Goal: Task Accomplishment & Management: Manage account settings

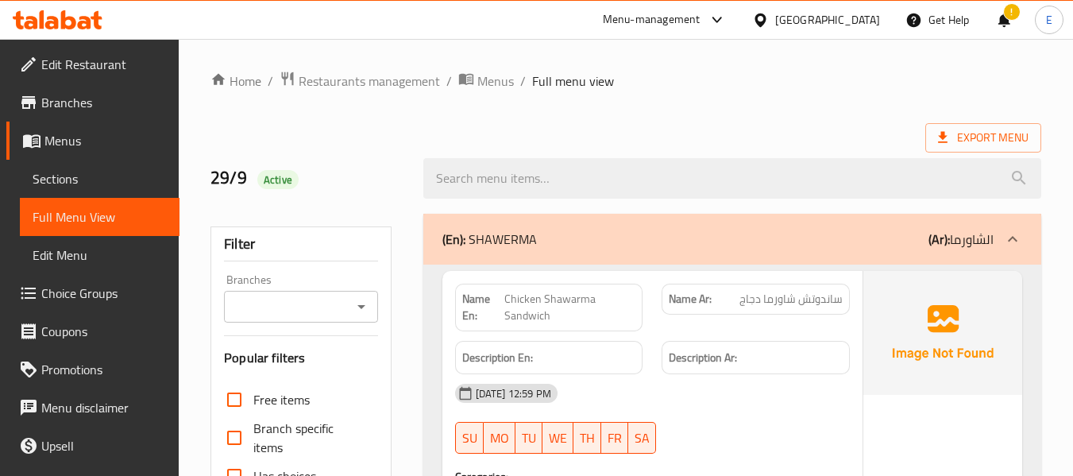
click at [872, 126] on div "Export Menu" at bounding box center [626, 137] width 831 height 29
click at [769, 19] on icon at bounding box center [760, 20] width 17 height 17
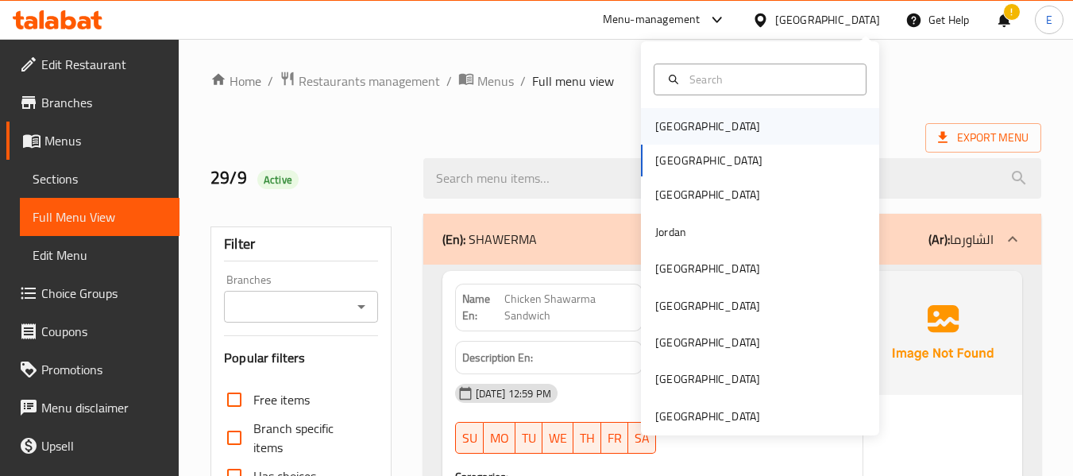
click at [702, 126] on div "[GEOGRAPHIC_DATA]" at bounding box center [760, 126] width 238 height 37
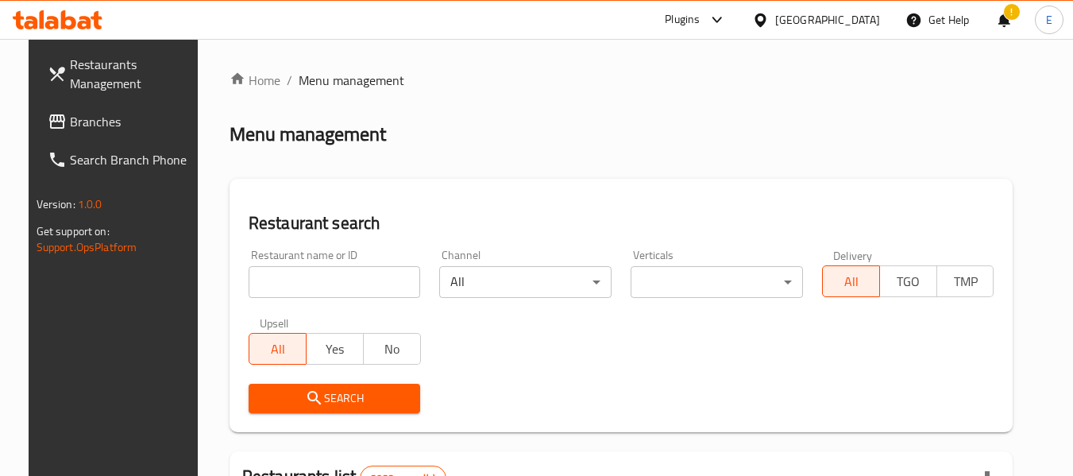
click at [48, 126] on icon at bounding box center [57, 121] width 19 height 19
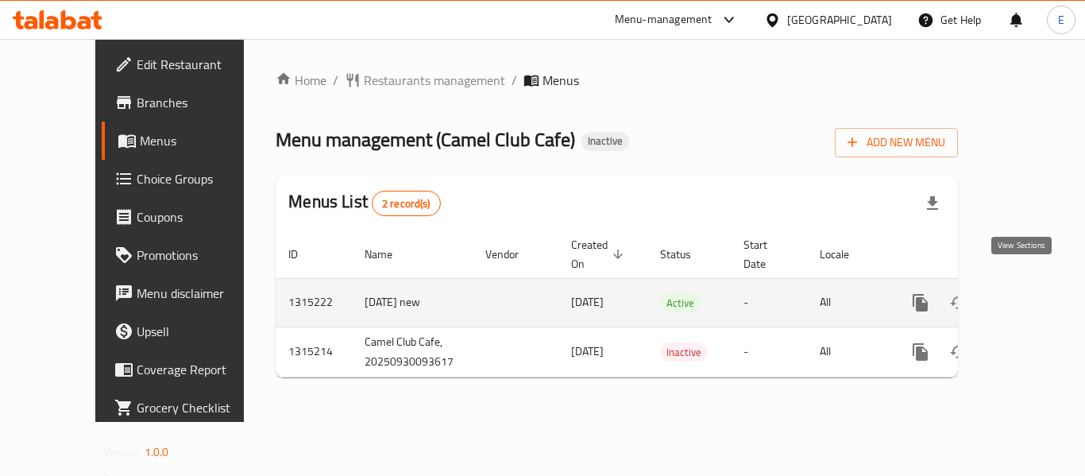
click at [1026, 293] on icon "enhanced table" at bounding box center [1035, 302] width 19 height 19
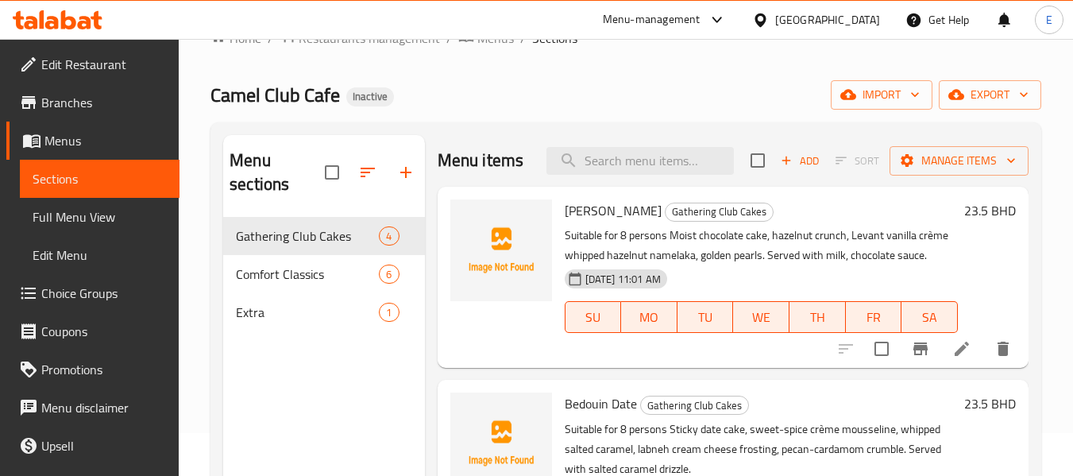
scroll to position [79, 0]
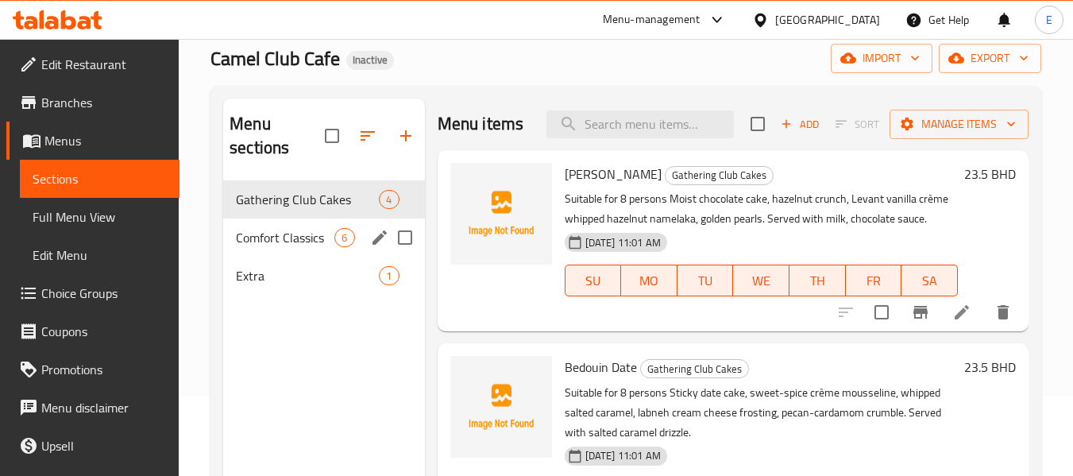
click at [356, 241] on div "Comfort Classics 6" at bounding box center [323, 238] width 201 height 38
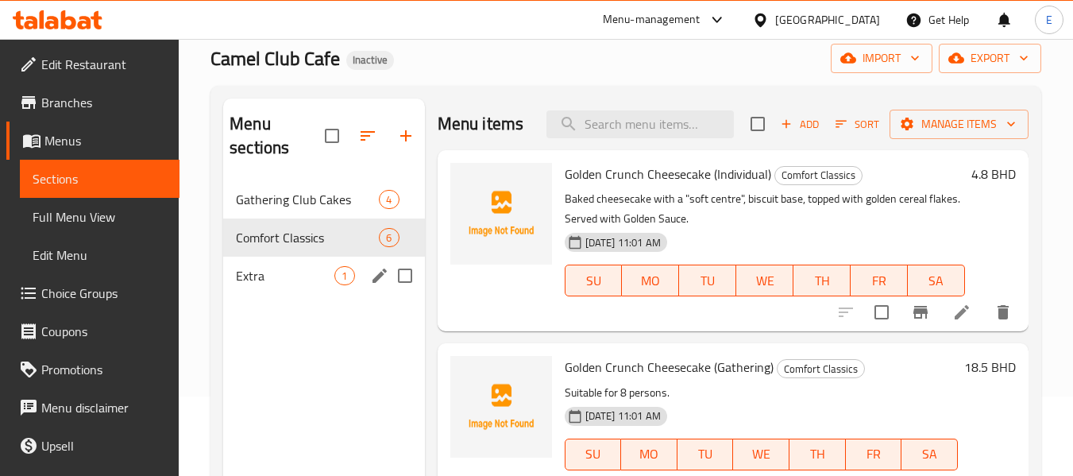
click at [347, 269] on span "1" at bounding box center [344, 276] width 18 height 15
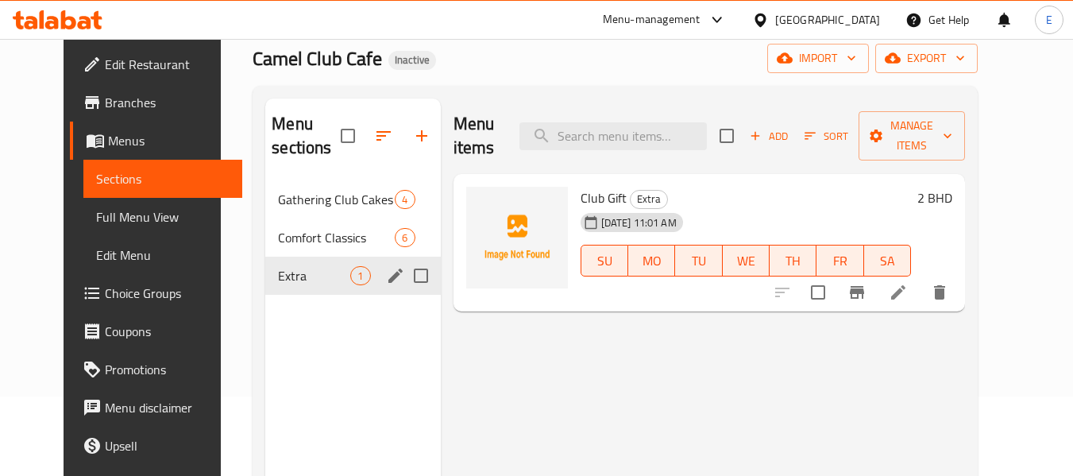
scroll to position [159, 0]
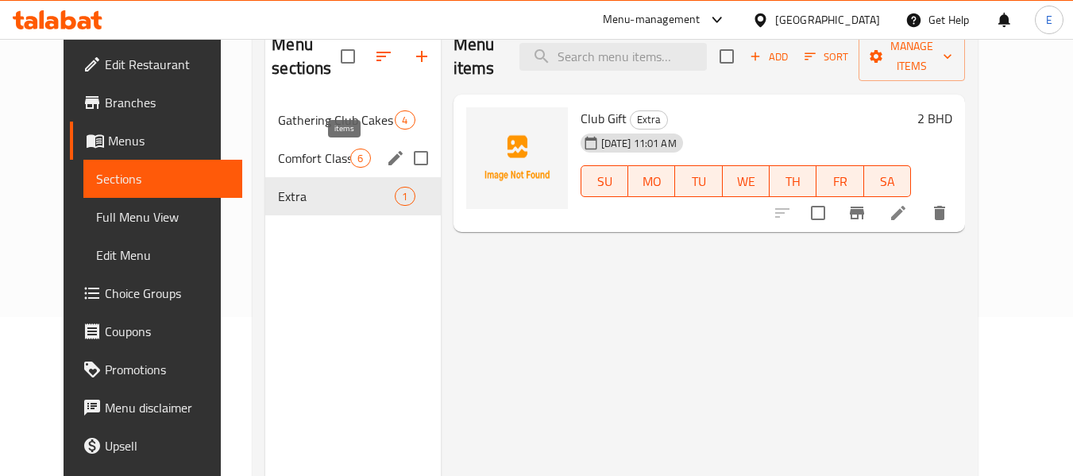
click at [351, 163] on span "6" at bounding box center [360, 158] width 18 height 15
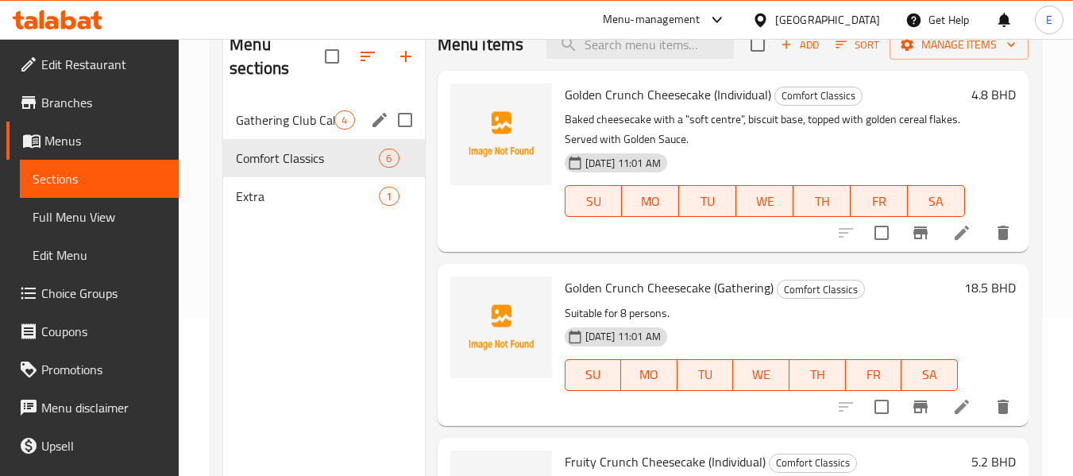
click at [339, 134] on div "Gathering Club Cakes 4" at bounding box center [323, 120] width 201 height 38
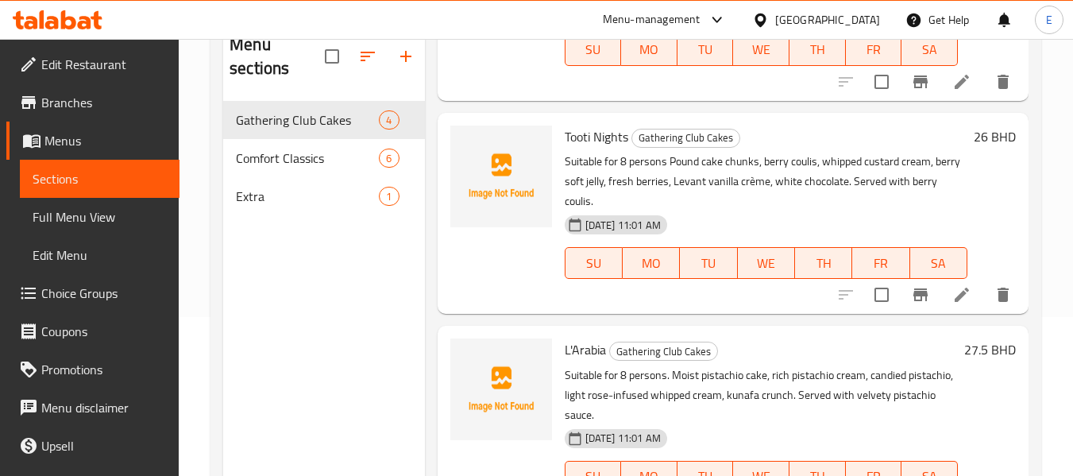
scroll to position [441, 0]
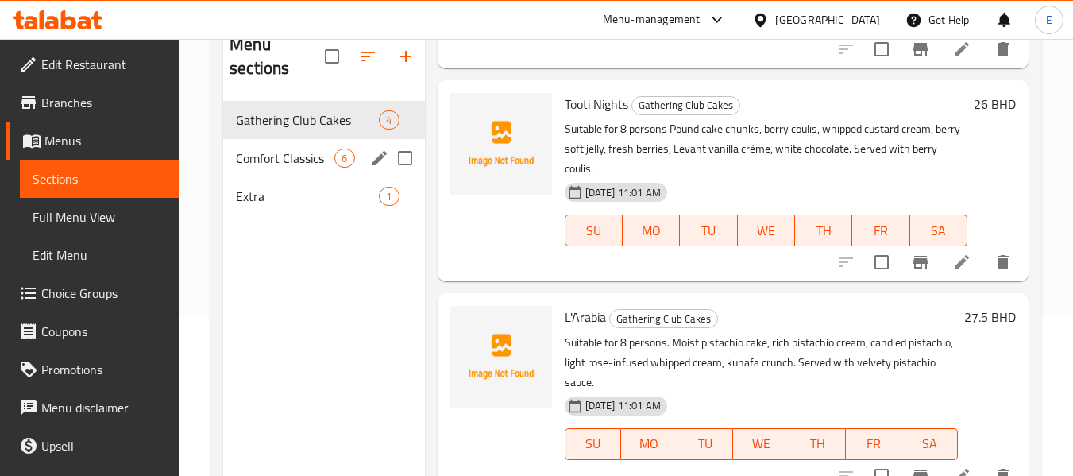
click at [288, 175] on div "Comfort Classics 6" at bounding box center [323, 158] width 201 height 38
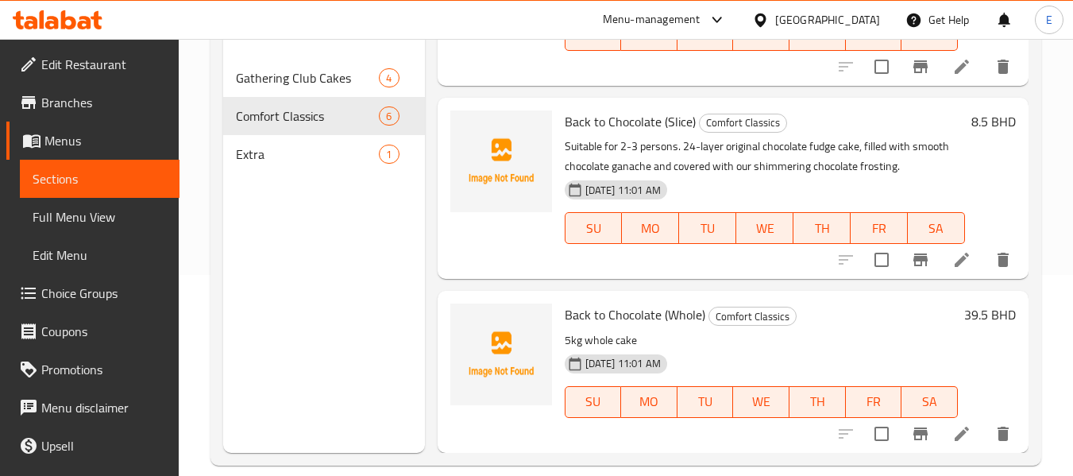
scroll to position [222, 0]
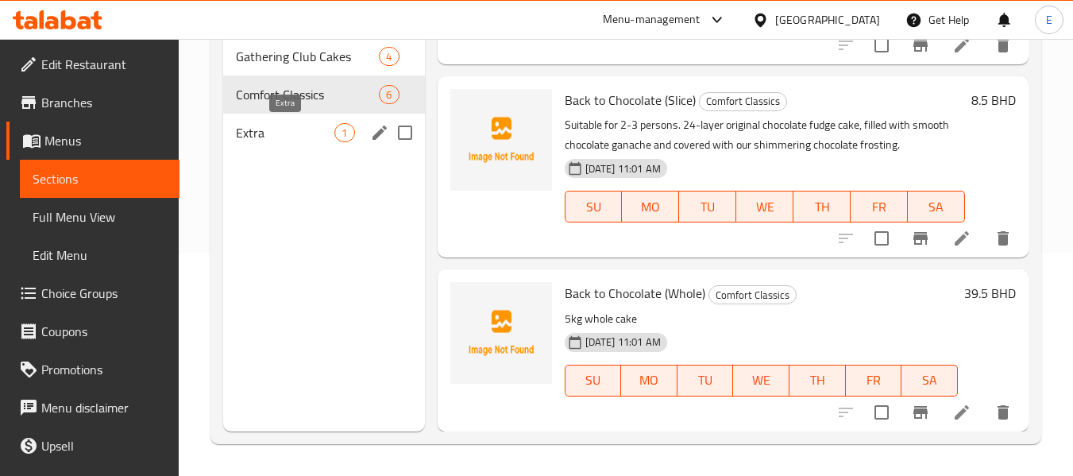
click at [267, 130] on span "Extra" at bounding box center [285, 132] width 99 height 19
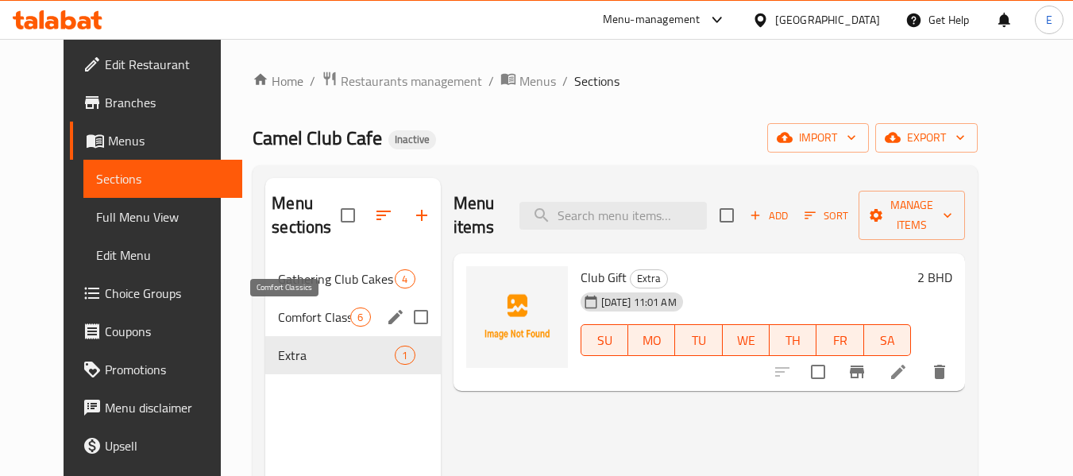
click at [303, 315] on span "Comfort Classics" at bounding box center [314, 317] width 72 height 19
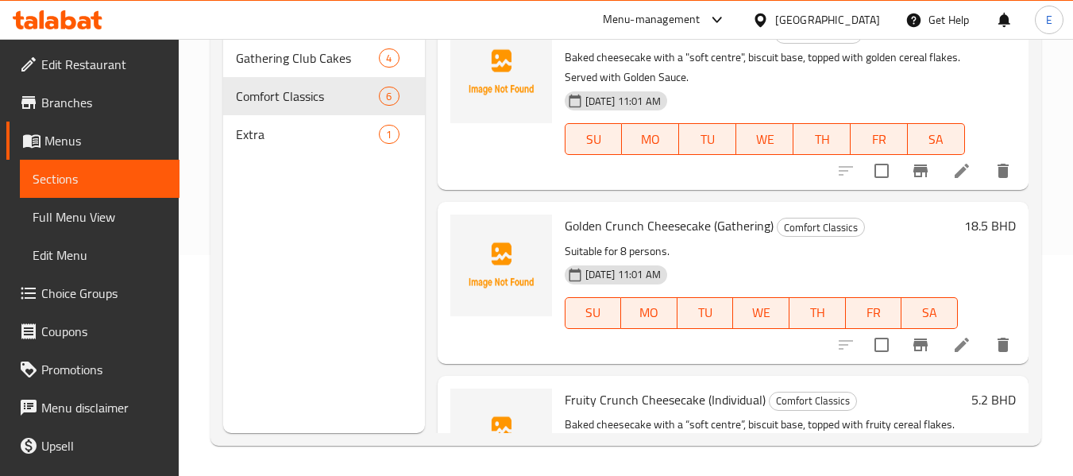
scroll to position [222, 0]
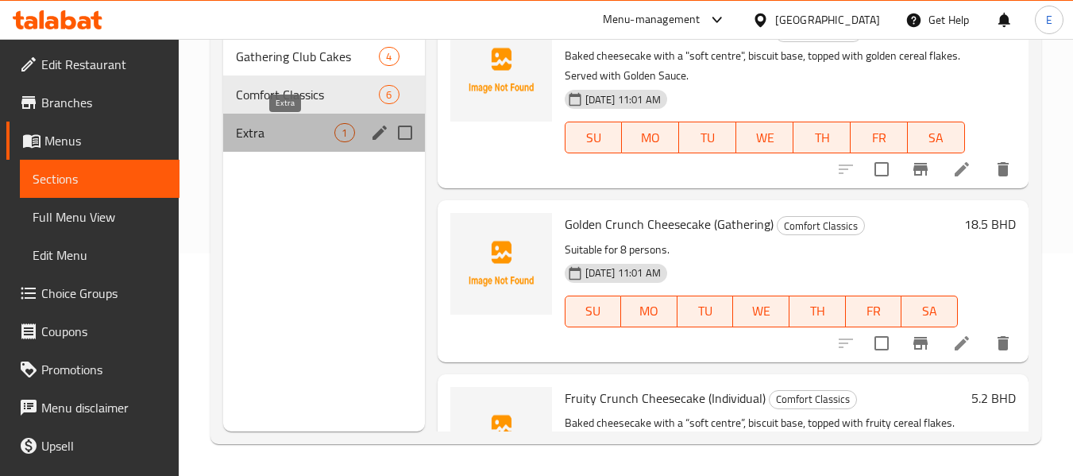
click at [278, 141] on span "Extra" at bounding box center [285, 132] width 99 height 19
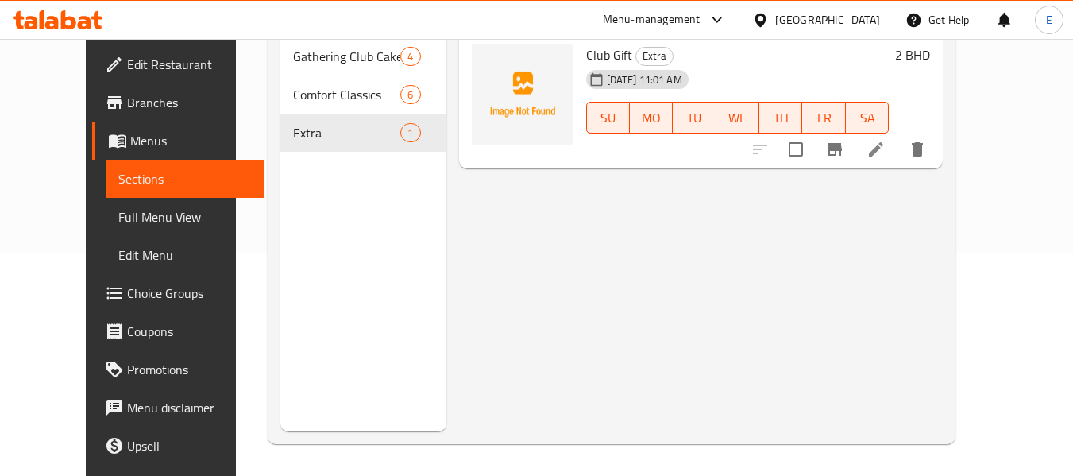
click at [118, 218] on span "Full Menu View" at bounding box center [185, 216] width 134 height 19
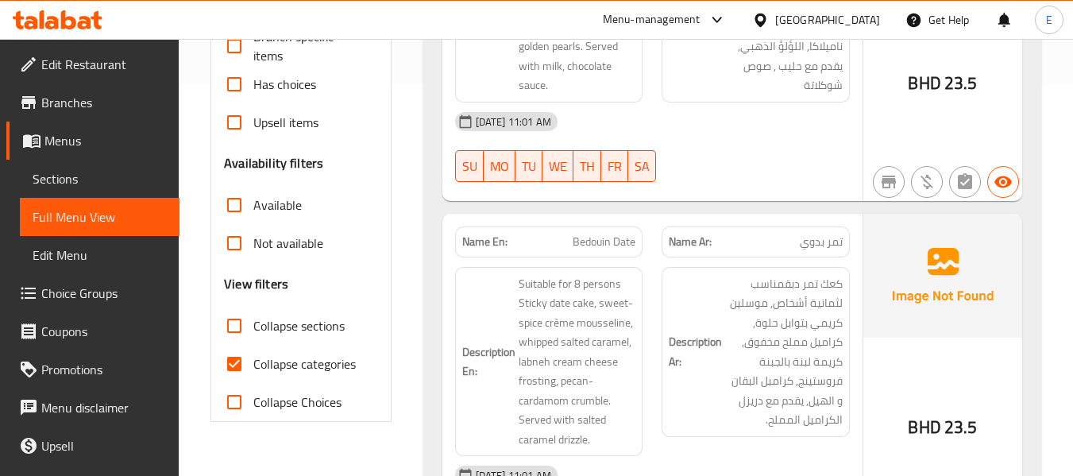
scroll to position [397, 0]
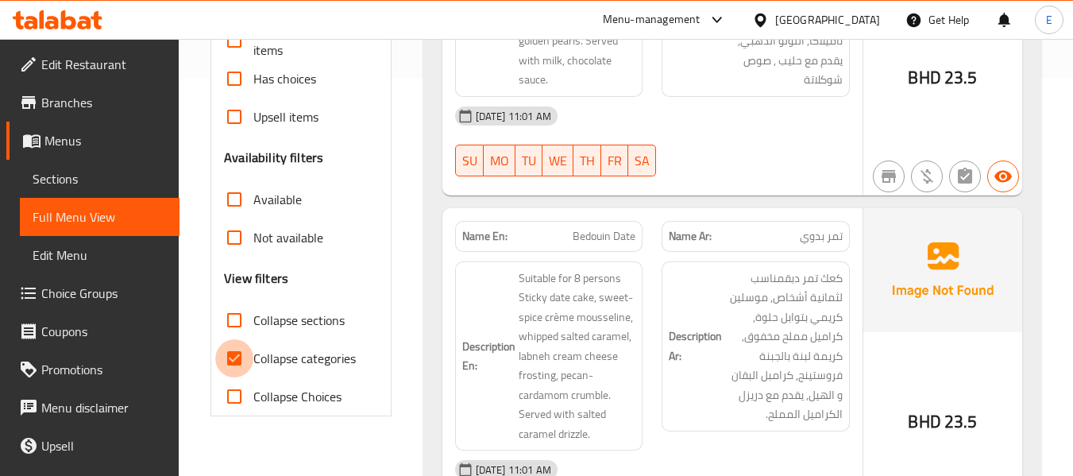
click at [228, 358] on input "Collapse categories" at bounding box center [234, 358] width 38 height 38
checkbox input "false"
click at [238, 313] on input "Collapse sections" at bounding box center [234, 320] width 38 height 38
checkbox input "true"
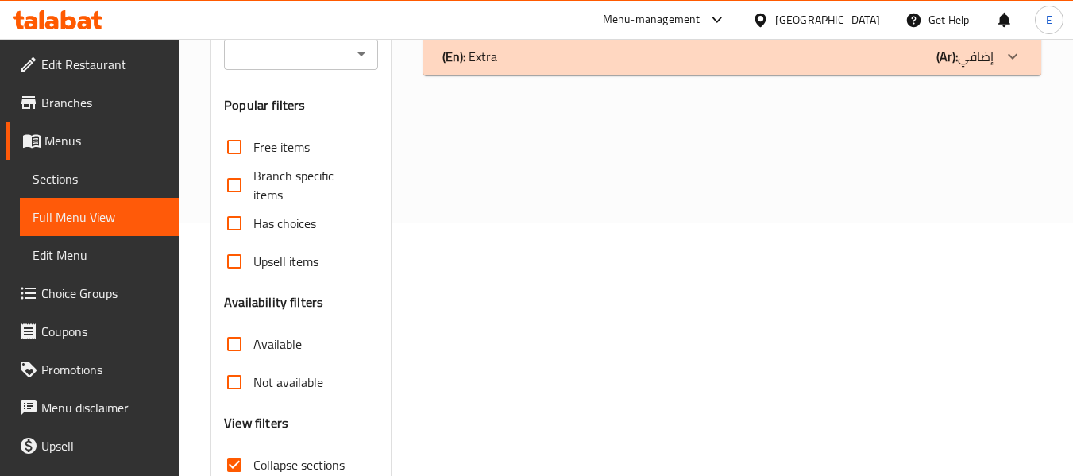
scroll to position [131, 0]
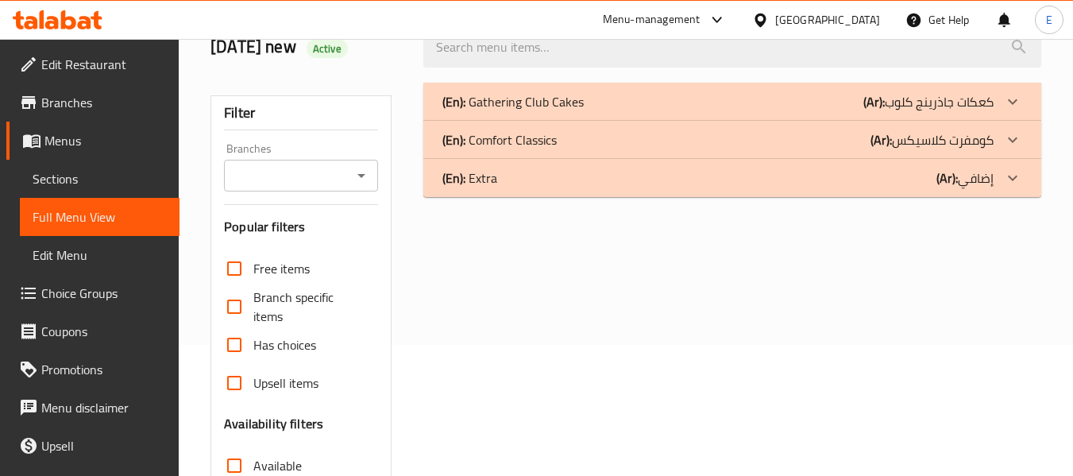
click at [730, 102] on div "(En): Gathering Club Cakes (Ar): كعكات جاذرينج كلوب" at bounding box center [718, 101] width 551 height 19
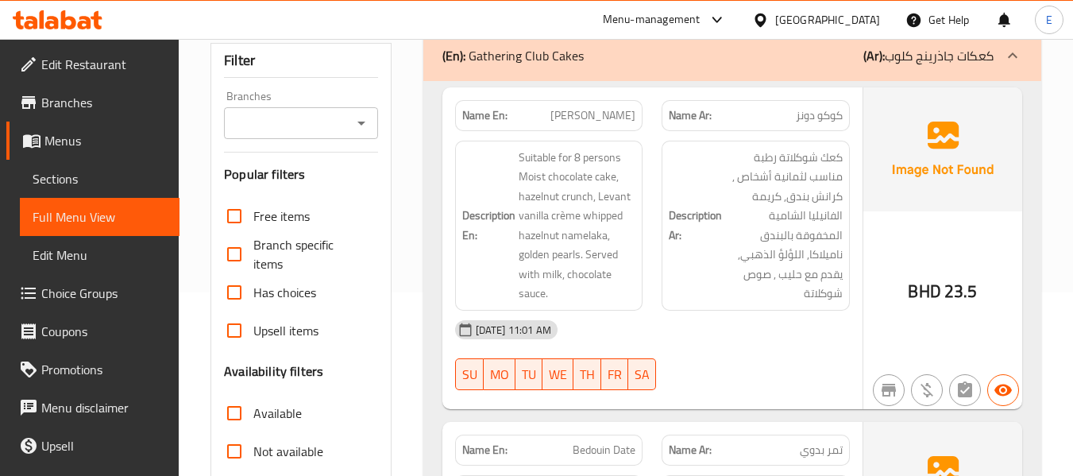
scroll to position [211, 0]
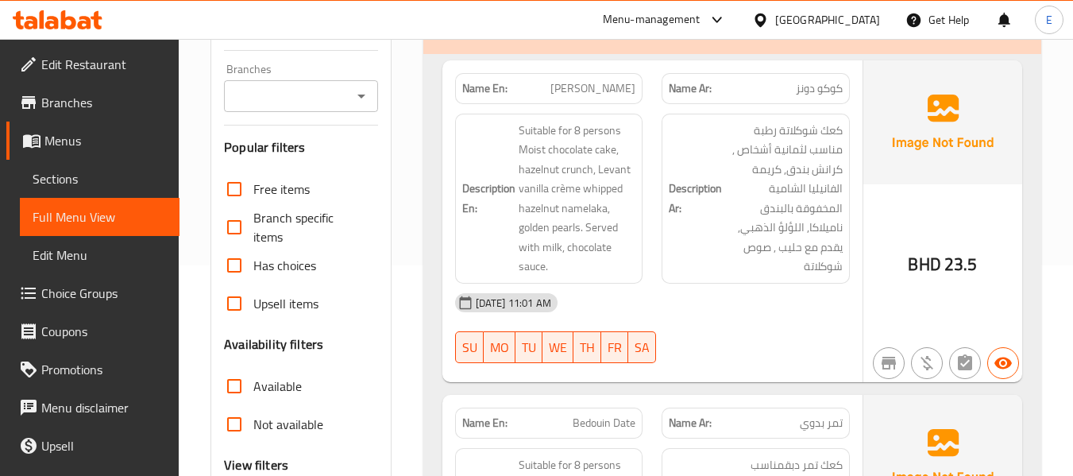
click at [870, 99] on img at bounding box center [943, 122] width 159 height 124
click at [830, 94] on span "كوكو دونز" at bounding box center [819, 88] width 47 height 17
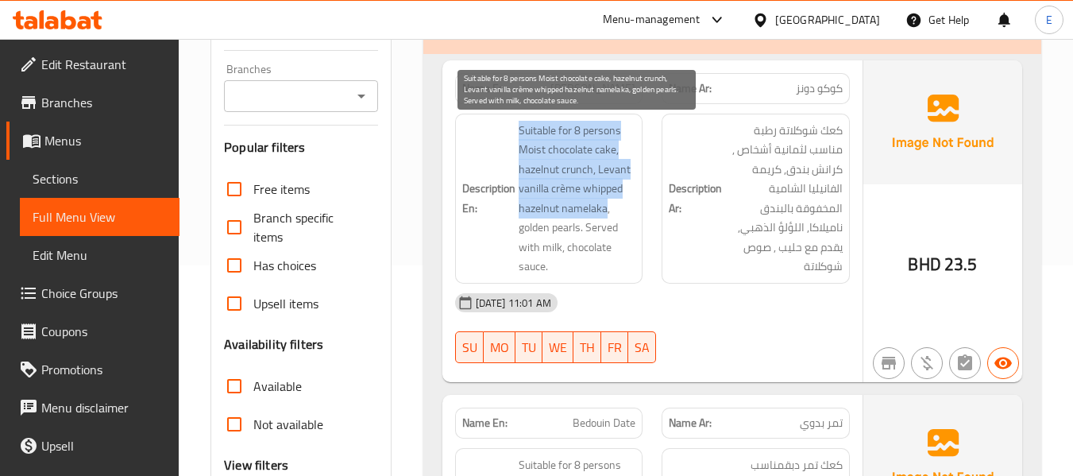
drag, startPoint x: 513, startPoint y: 124, endPoint x: 606, endPoint y: 203, distance: 122.4
click at [606, 203] on h6 "Description En: Suitable for 8 persons Moist chocolate cake, hazelnut crunch, L…" at bounding box center [549, 199] width 174 height 156
click at [606, 203] on span "Suitable for 8 persons Moist chocolate cake, hazelnut crunch, Levant vanilla cr…" at bounding box center [578, 199] width 118 height 156
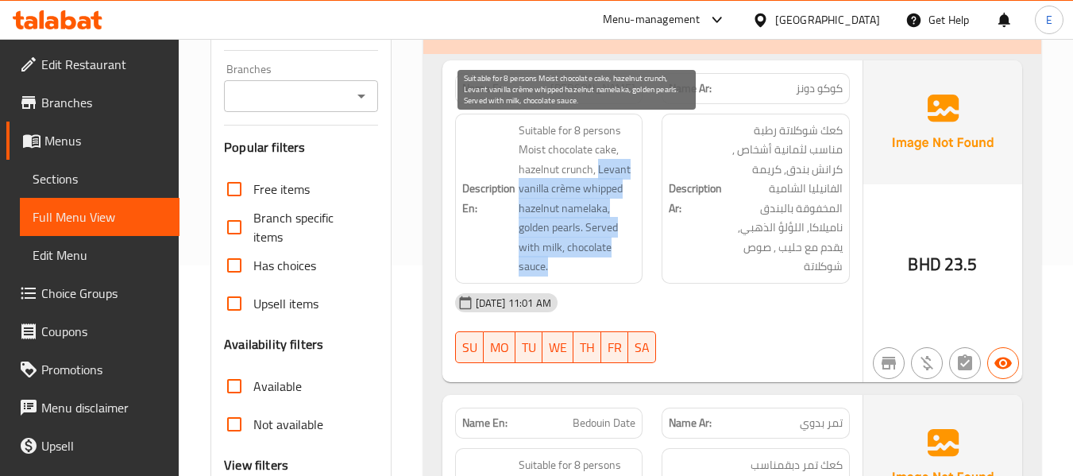
drag, startPoint x: 600, startPoint y: 168, endPoint x: 593, endPoint y: 271, distance: 103.5
click at [593, 271] on span "Suitable for 8 persons Moist chocolate cake, hazelnut crunch, Levant vanilla cr…" at bounding box center [578, 199] width 118 height 156
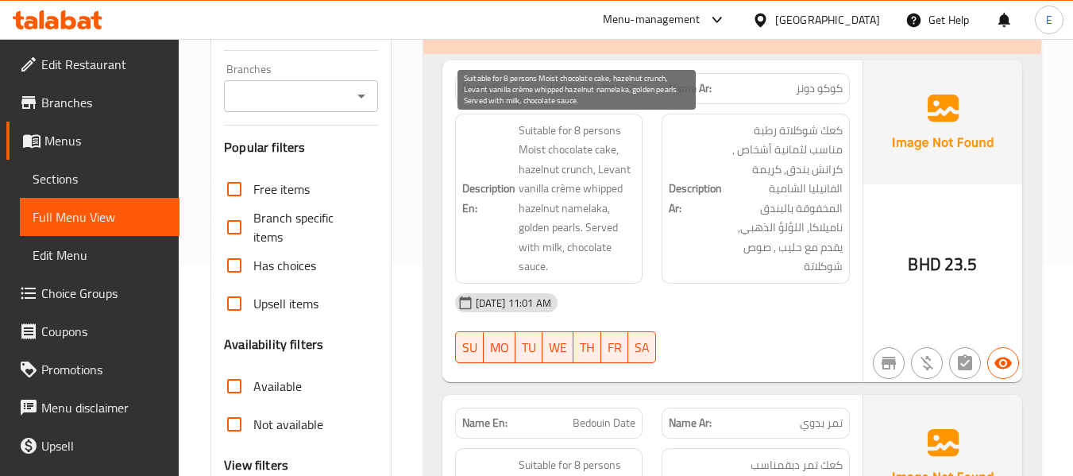
click at [607, 164] on span "Suitable for 8 persons Moist chocolate cake, hazelnut crunch, Levant vanilla cr…" at bounding box center [578, 199] width 118 height 156
copy span "Levant"
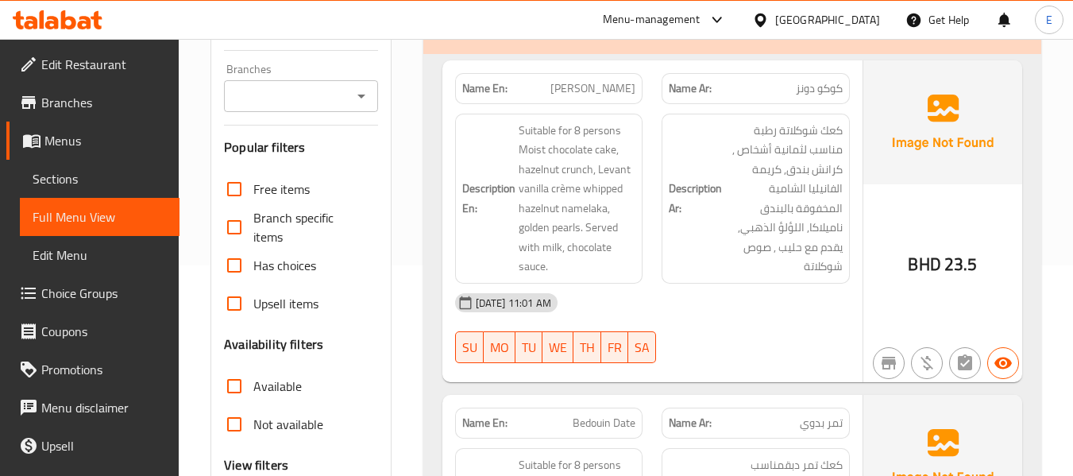
click at [735, 288] on div "30-09-2025 11:01 AM" at bounding box center [653, 303] width 414 height 38
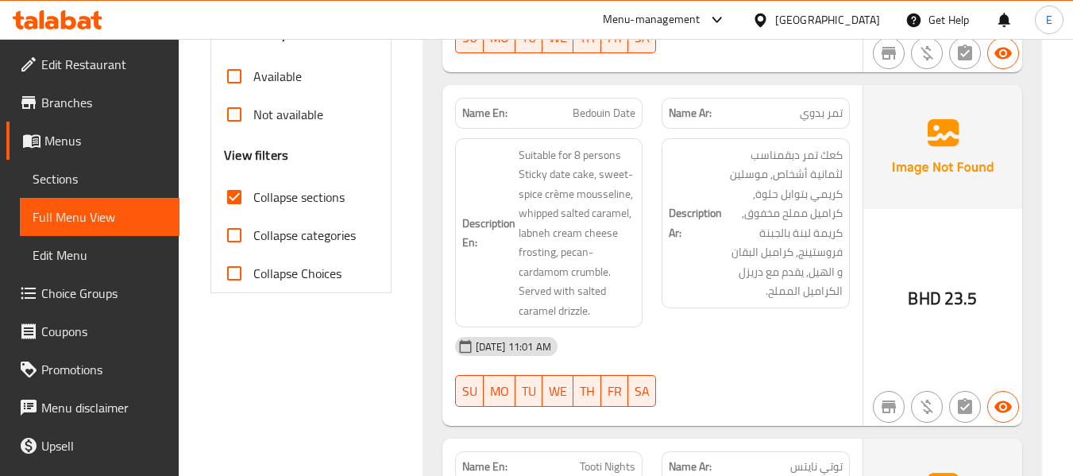
scroll to position [528, 0]
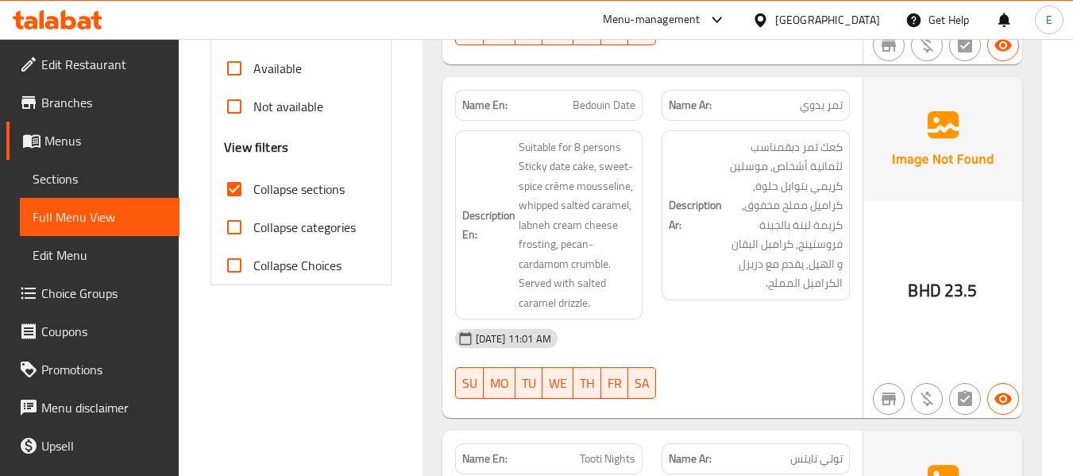
click at [944, 289] on div "BHD 23.5" at bounding box center [942, 291] width 69 height 24
click at [616, 115] on div "Name En: Bedouin Date" at bounding box center [549, 105] width 188 height 31
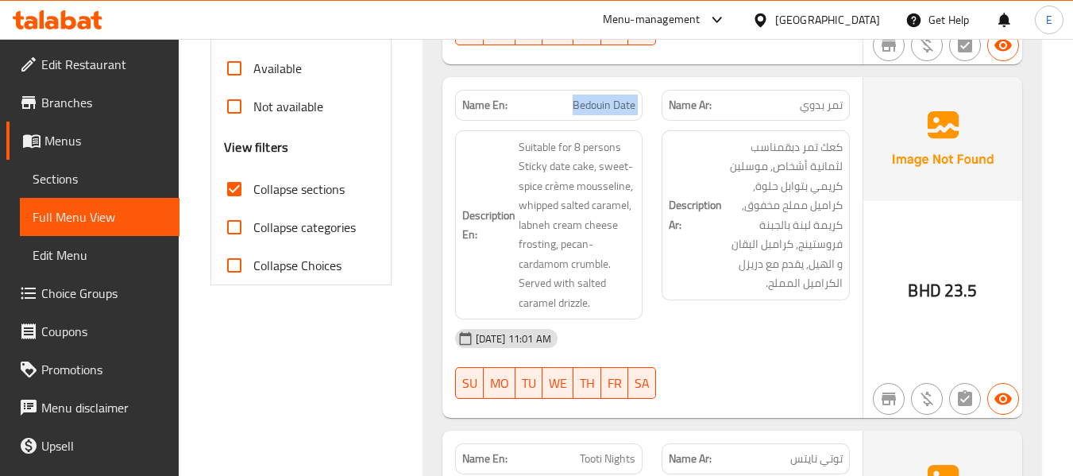
click at [616, 115] on div "Name En: Bedouin Date" at bounding box center [549, 105] width 188 height 31
click at [830, 93] on div "Name Ar: تمر بدوي" at bounding box center [756, 105] width 188 height 31
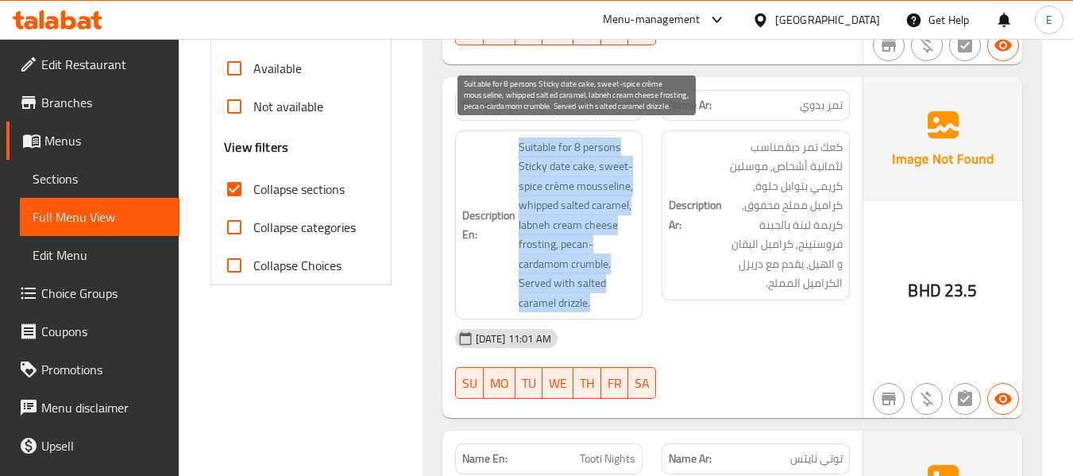
drag, startPoint x: 512, startPoint y: 149, endPoint x: 605, endPoint y: 301, distance: 179.1
click at [605, 301] on h6 "Description En: Suitable for 8 persons Sticky date cake, sweet-spice crème mous…" at bounding box center [549, 225] width 174 height 176
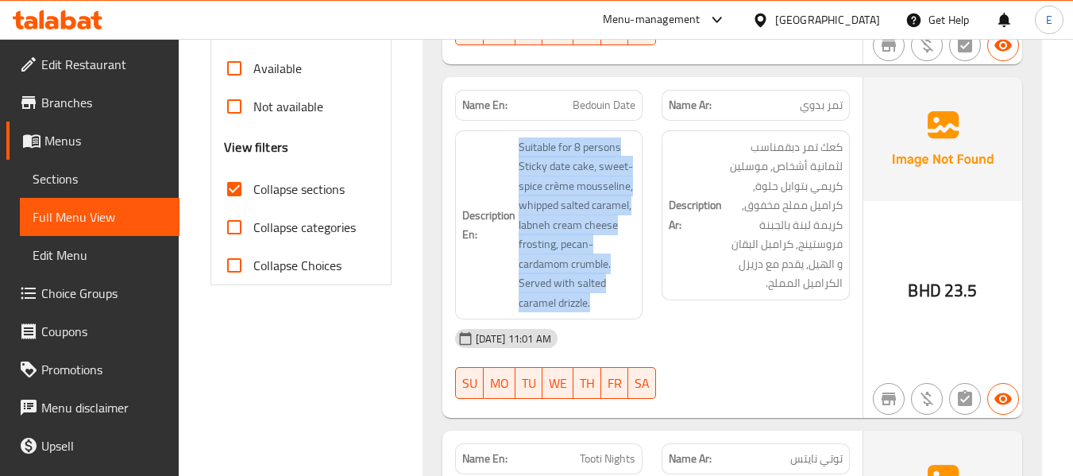
click at [649, 301] on div "Description En: Suitable for 8 persons Sticky date cake, sweet-spice crème mous…" at bounding box center [549, 225] width 207 height 209
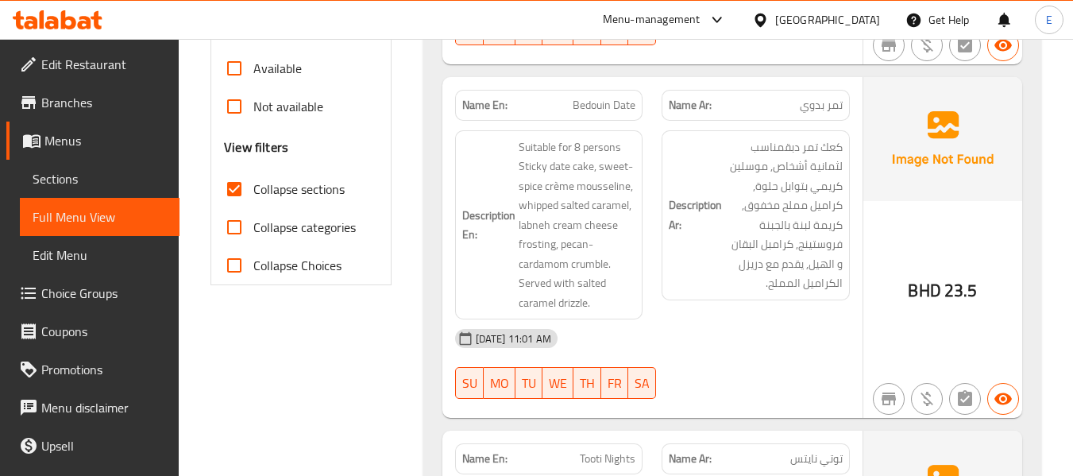
click at [591, 117] on div "Name En: Bedouin Date" at bounding box center [549, 105] width 188 height 31
copy span "Bedouin Date"
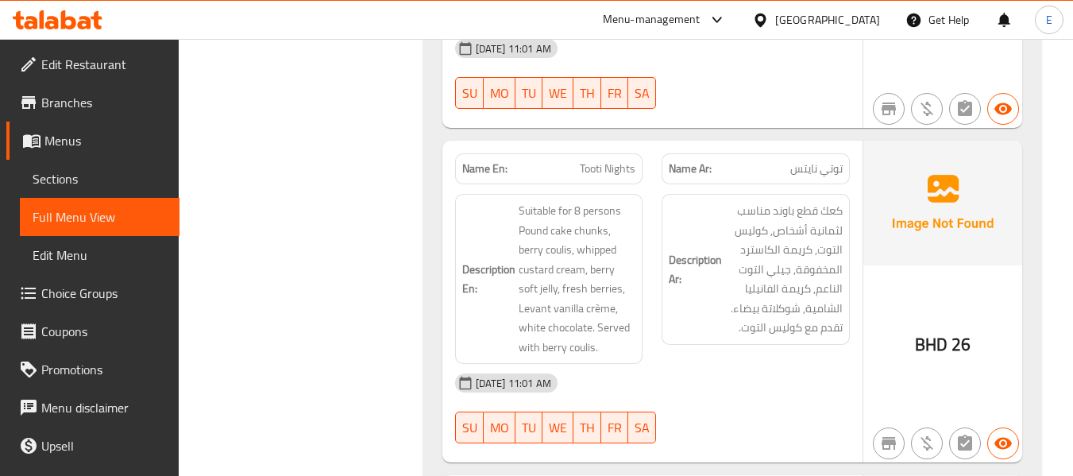
scroll to position [926, 0]
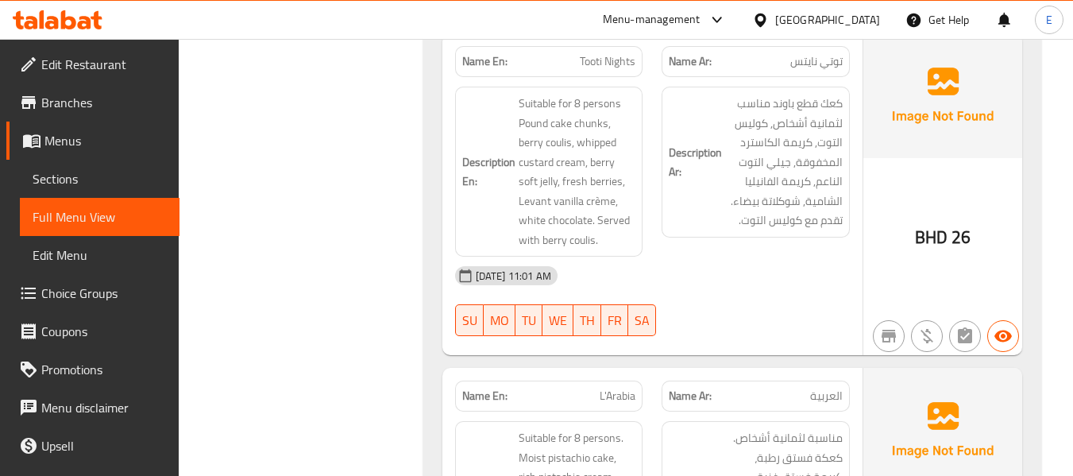
click at [816, 59] on span "توتي نايتس" at bounding box center [817, 61] width 52 height 17
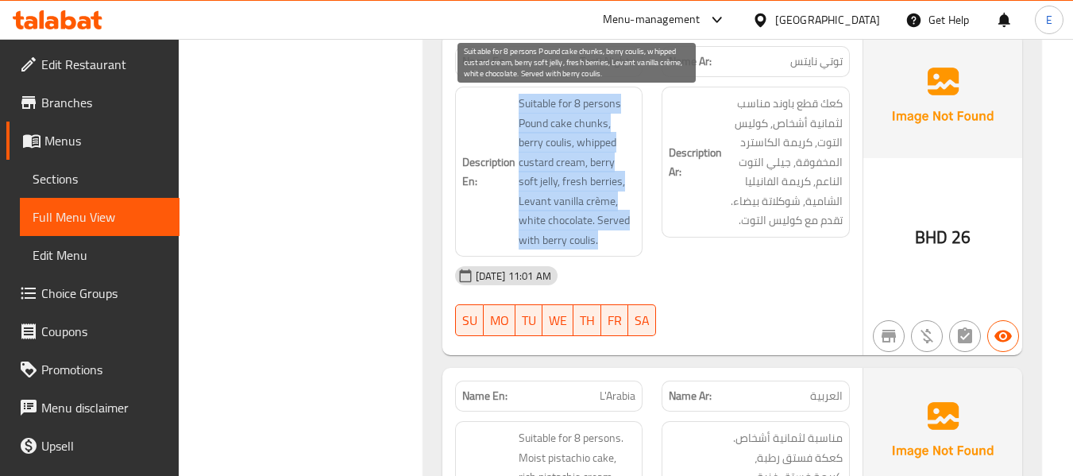
drag, startPoint x: 513, startPoint y: 103, endPoint x: 633, endPoint y: 243, distance: 185.4
click at [633, 243] on h6 "Description En: Suitable for 8 persons Pound cake chunks, berry coulis, whipped…" at bounding box center [549, 172] width 174 height 156
click at [633, 243] on span "Suitable for 8 persons Pound cake chunks, berry coulis, whipped custard cream, …" at bounding box center [578, 172] width 118 height 156
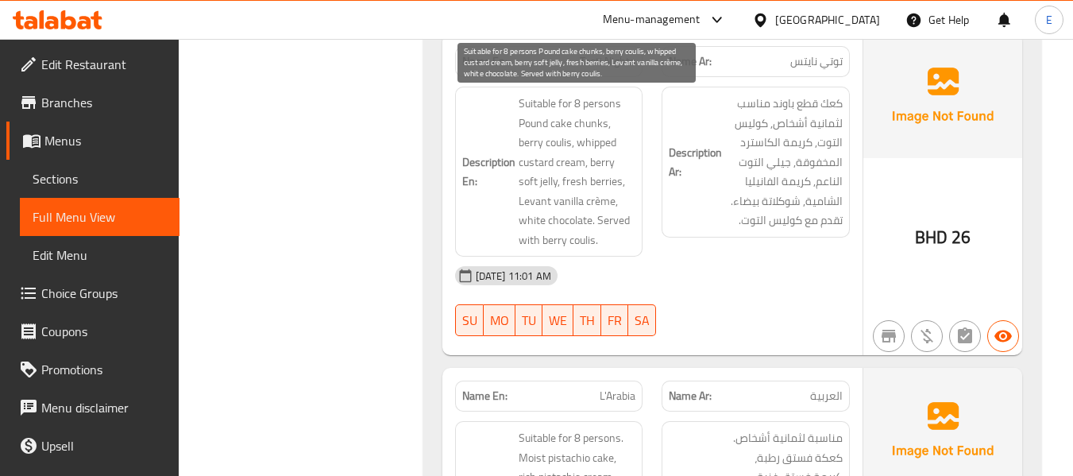
click at [633, 243] on span "Suitable for 8 persons Pound cake chunks, berry coulis, whipped custard cream, …" at bounding box center [578, 172] width 118 height 156
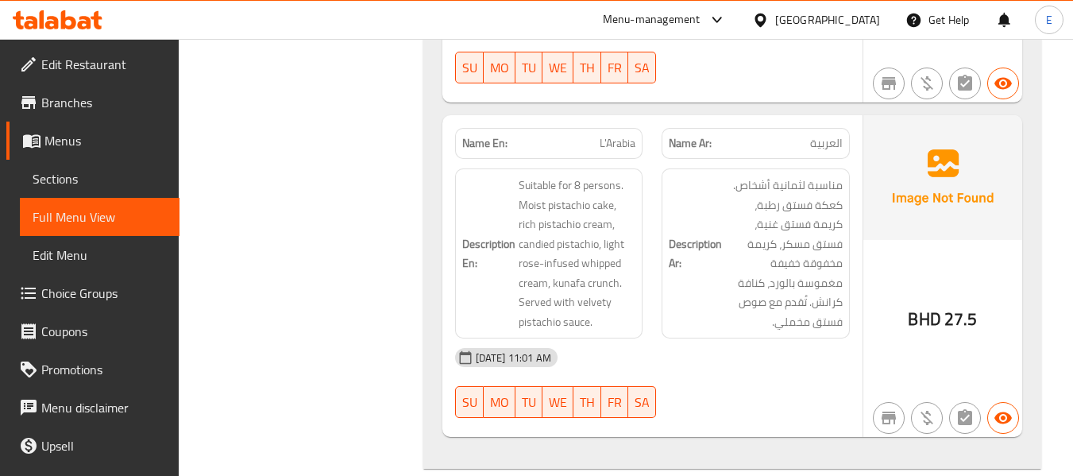
scroll to position [1244, 0]
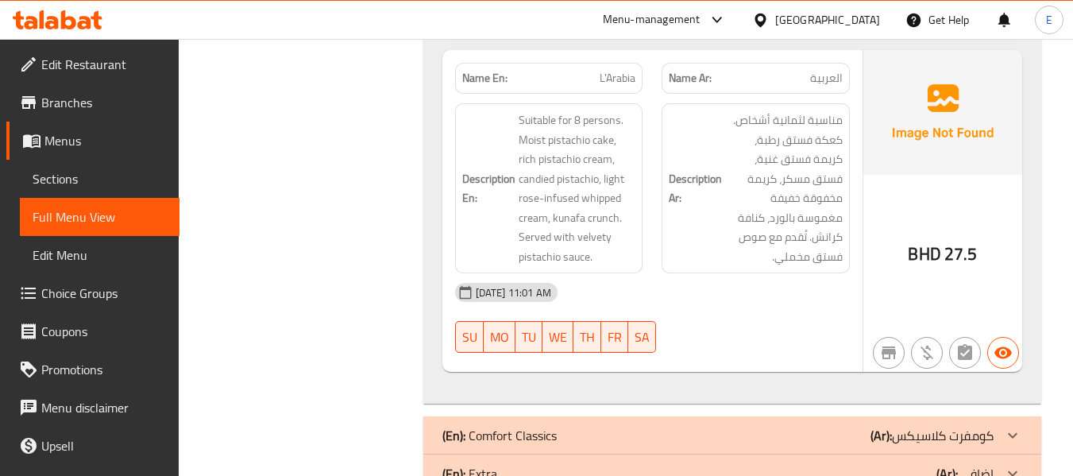
click at [842, 77] on span "العربية" at bounding box center [826, 78] width 33 height 17
click at [613, 87] on span "L'Arabia" at bounding box center [618, 78] width 36 height 17
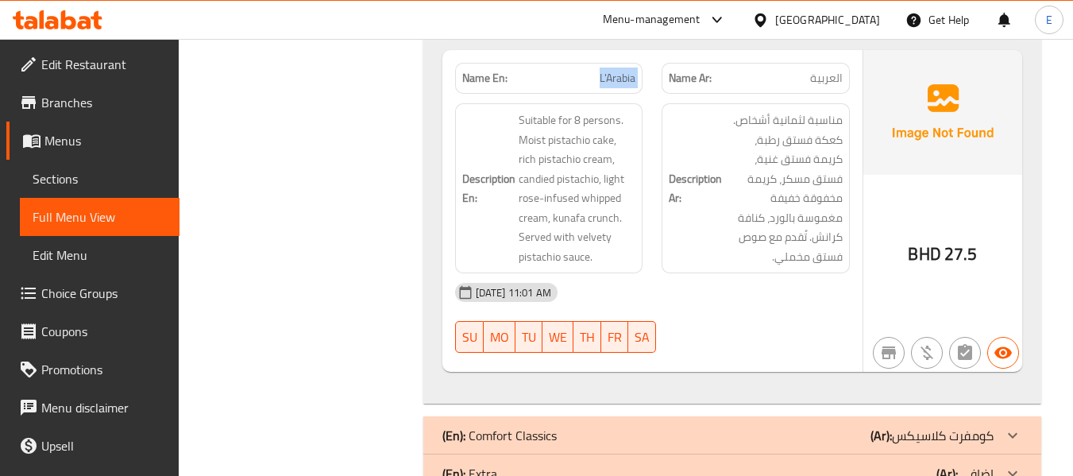
click at [613, 87] on span "L'Arabia" at bounding box center [618, 78] width 36 height 17
click at [784, 328] on div "30-09-2025 11:01 AM SU MO TU WE TH FR SA" at bounding box center [653, 317] width 414 height 89
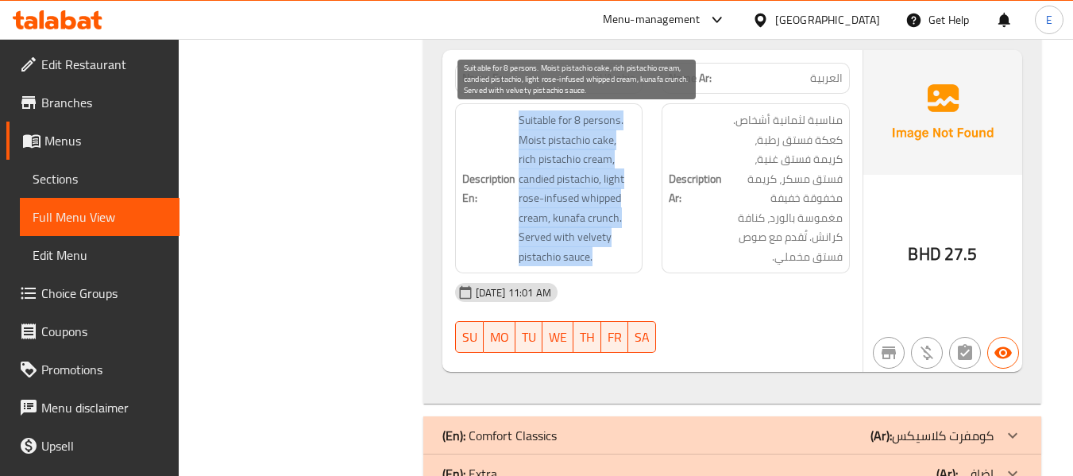
drag, startPoint x: 509, startPoint y: 125, endPoint x: 609, endPoint y: 250, distance: 159.5
click at [609, 250] on h6 "Description En: Suitable for 8 persons. Moist pistachio cake, rich pistachio cr…" at bounding box center [549, 188] width 174 height 156
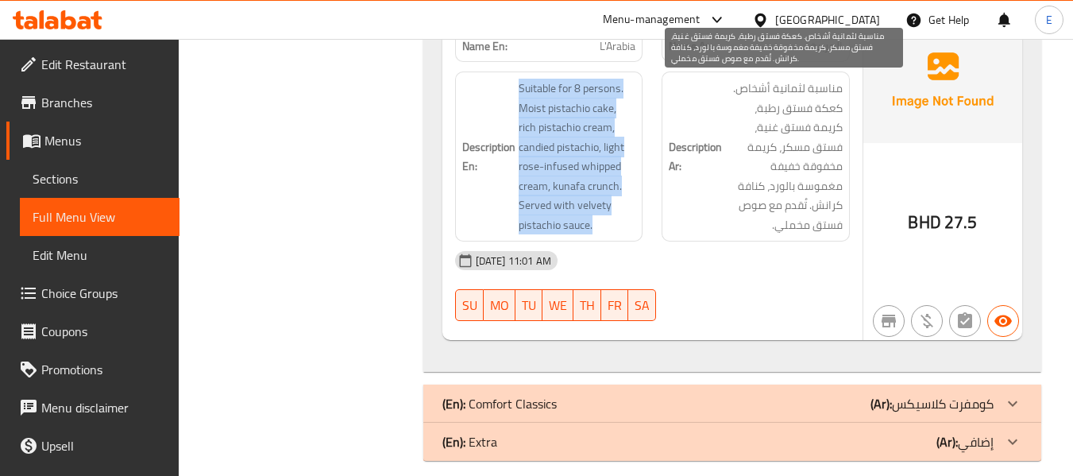
scroll to position [1292, 0]
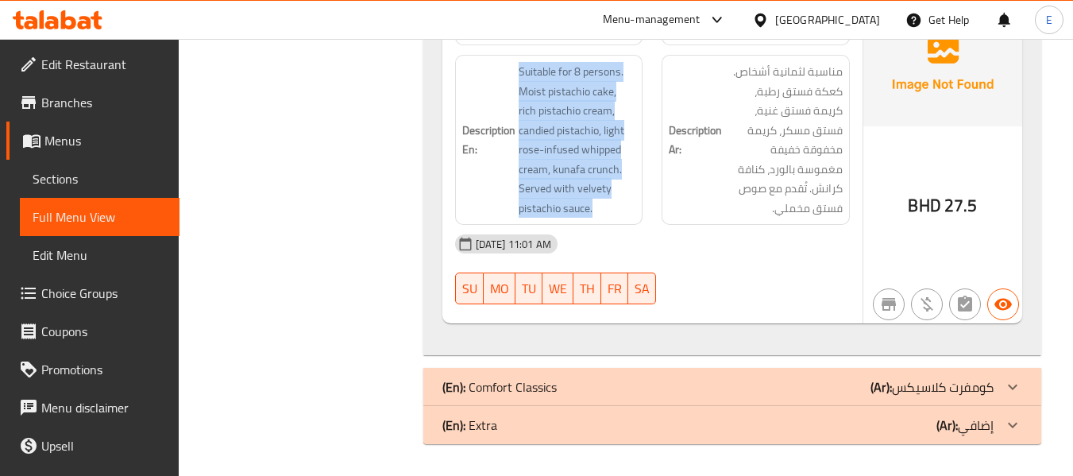
click at [787, 384] on div "(En): Comfort Classics (Ar): كومفرت كلاسيكس" at bounding box center [718, 386] width 551 height 19
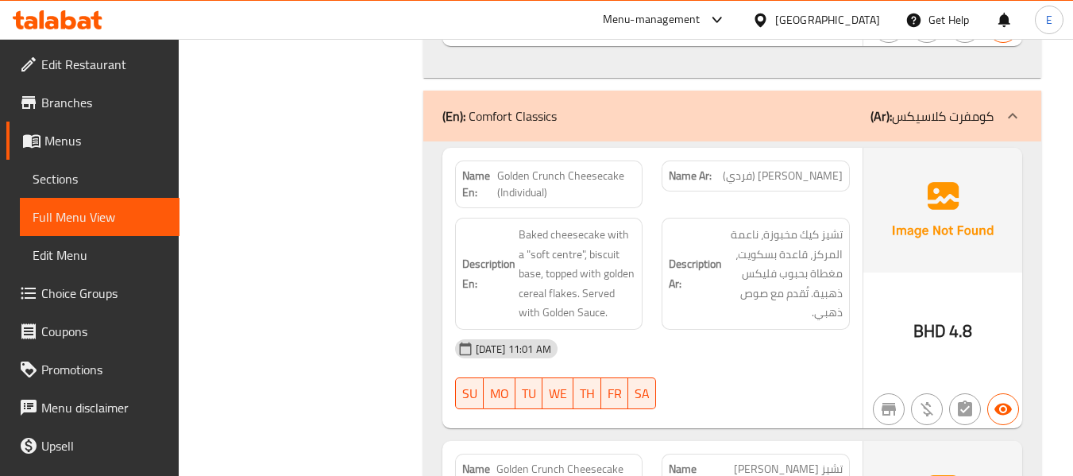
scroll to position [1610, 0]
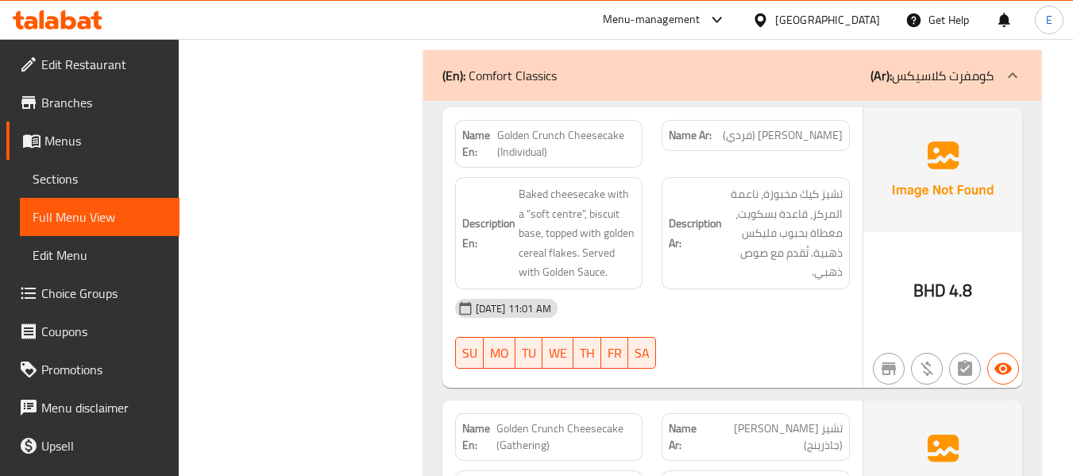
click at [595, 127] on span "Golden Crunch Cheesecake (Individual)" at bounding box center [566, 143] width 139 height 33
click at [745, 127] on span "تشيز كيك جولدن كرانش (فردي)" at bounding box center [783, 135] width 120 height 17
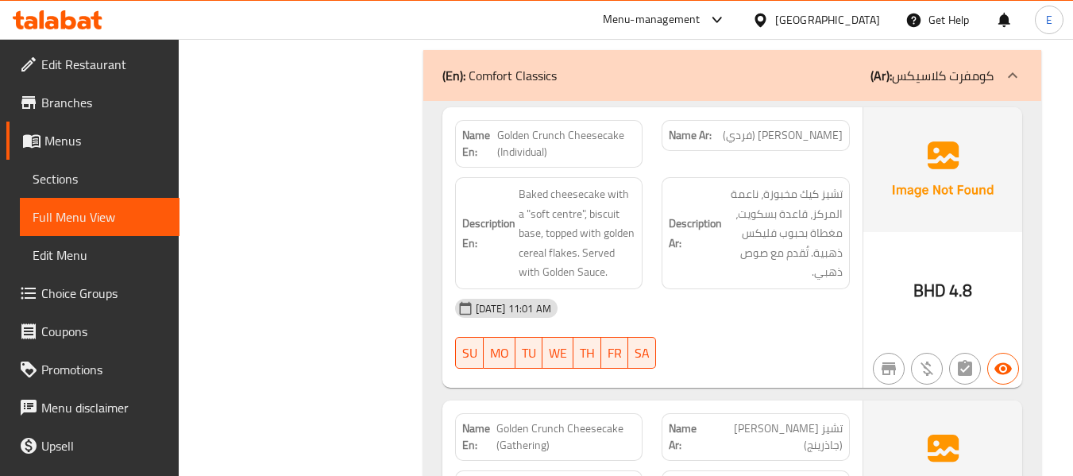
click at [745, 127] on span "تشيز كيك جولدن كرانش (فردي)" at bounding box center [783, 135] width 120 height 17
click at [741, 144] on span "تشيز كيك جولدن كرانش (فردي)" at bounding box center [783, 135] width 120 height 17
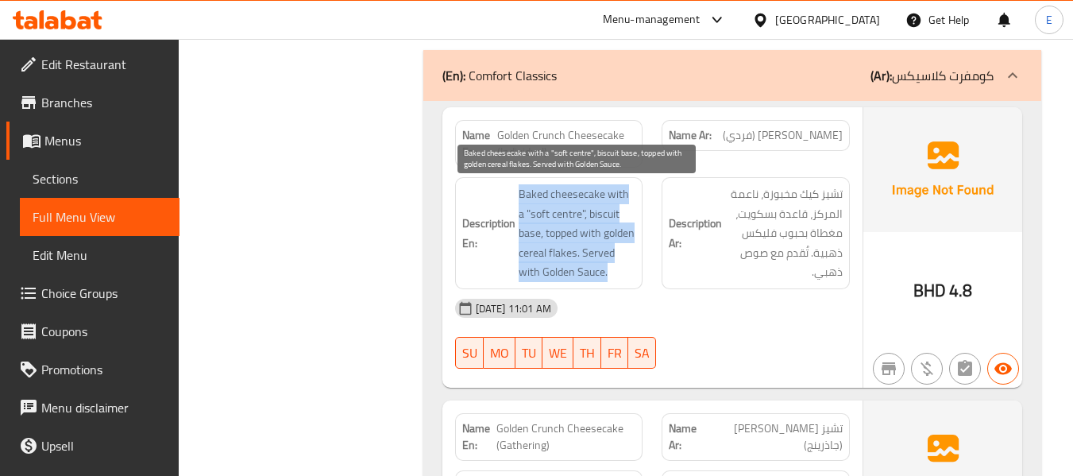
drag, startPoint x: 513, startPoint y: 186, endPoint x: 617, endPoint y: 280, distance: 140.1
click at [617, 280] on h6 "Description En: Baked cheesecake with a "soft centre", biscuit base, topped wit…" at bounding box center [549, 233] width 174 height 98
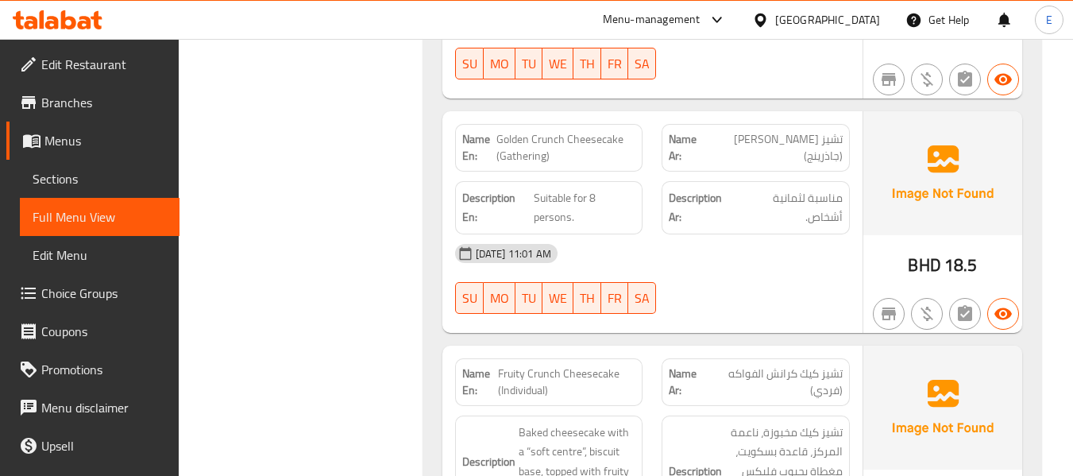
scroll to position [1928, 0]
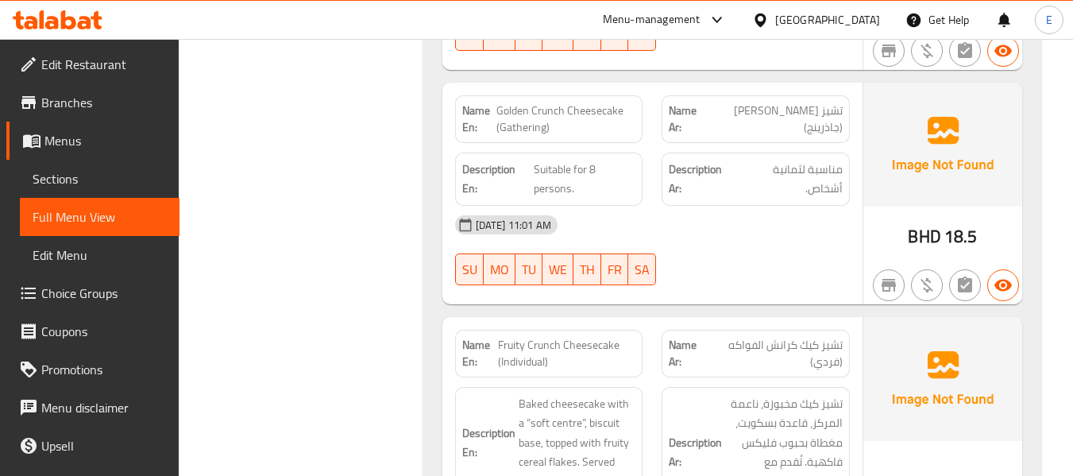
click at [783, 112] on span "تشيز كيك جولدن كرانش (جاذرينج)" at bounding box center [775, 119] width 135 height 33
click at [588, 110] on span "Golden Crunch Cheesecake (Gathering)" at bounding box center [566, 119] width 139 height 33
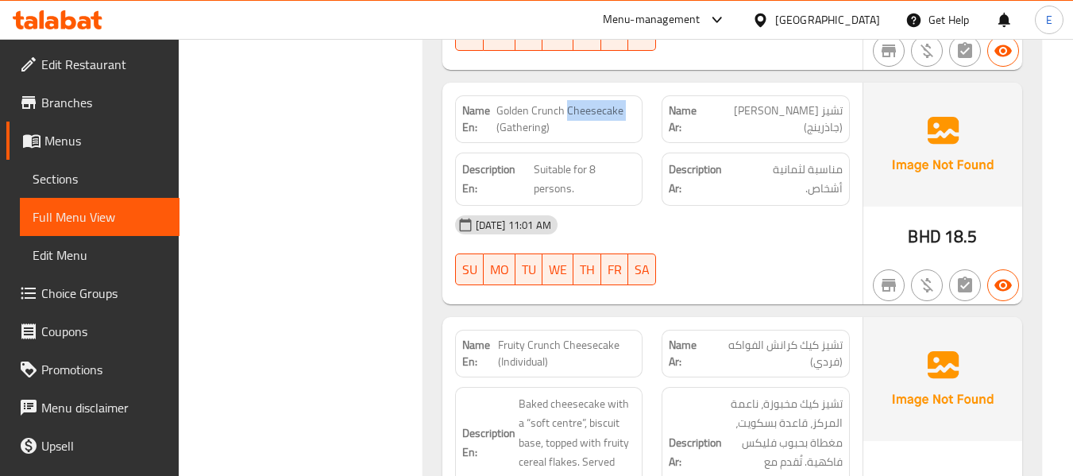
click at [588, 110] on span "Golden Crunch Cheesecake (Gathering)" at bounding box center [566, 119] width 139 height 33
click at [544, 170] on span "Suitable for 8 persons." at bounding box center [585, 179] width 102 height 39
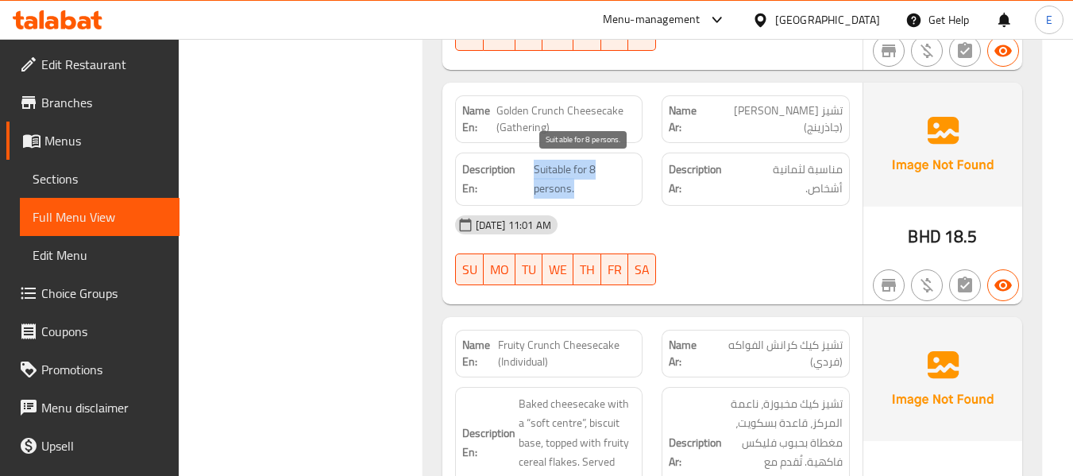
drag, startPoint x: 544, startPoint y: 170, endPoint x: 814, endPoint y: 164, distance: 270.2
click at [546, 172] on span "Suitable for 8 persons." at bounding box center [585, 179] width 102 height 39
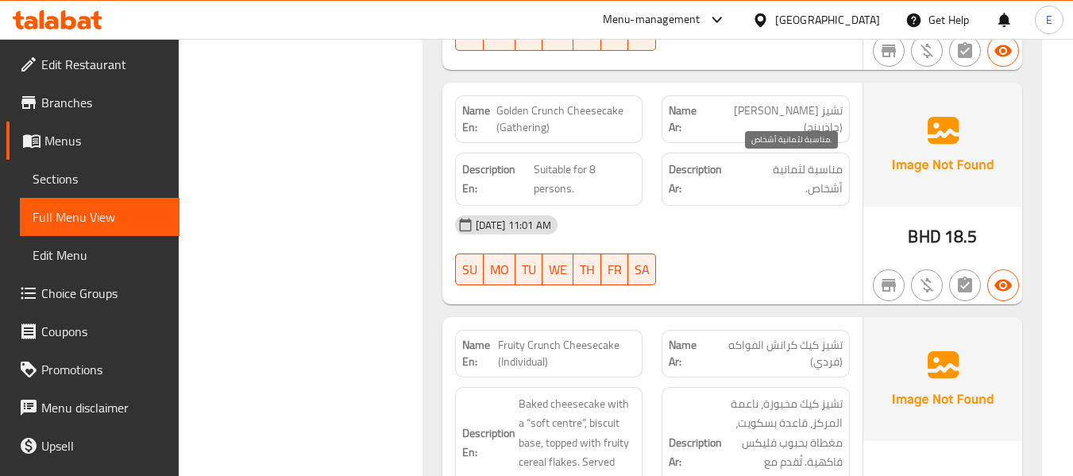
click at [819, 164] on span "مناسبة لثمانية أشخاص." at bounding box center [790, 179] width 105 height 39
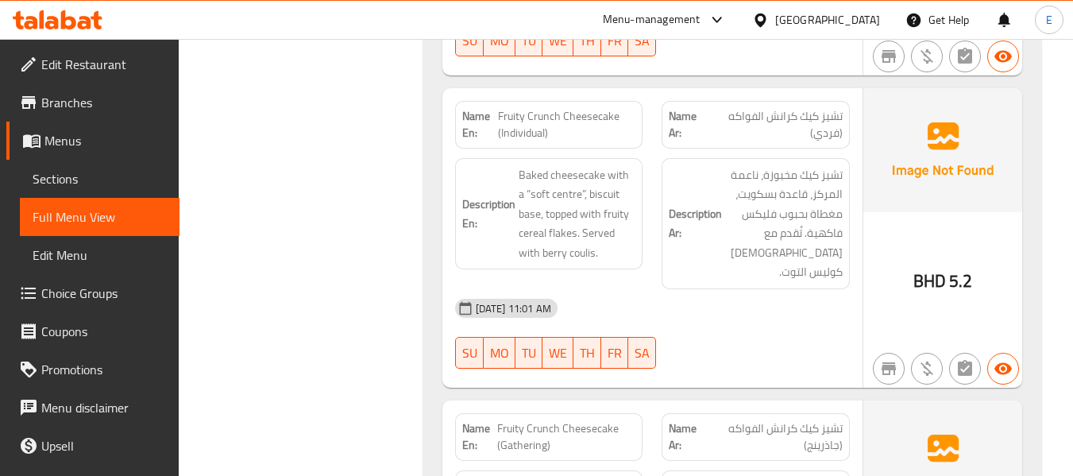
scroll to position [2166, 0]
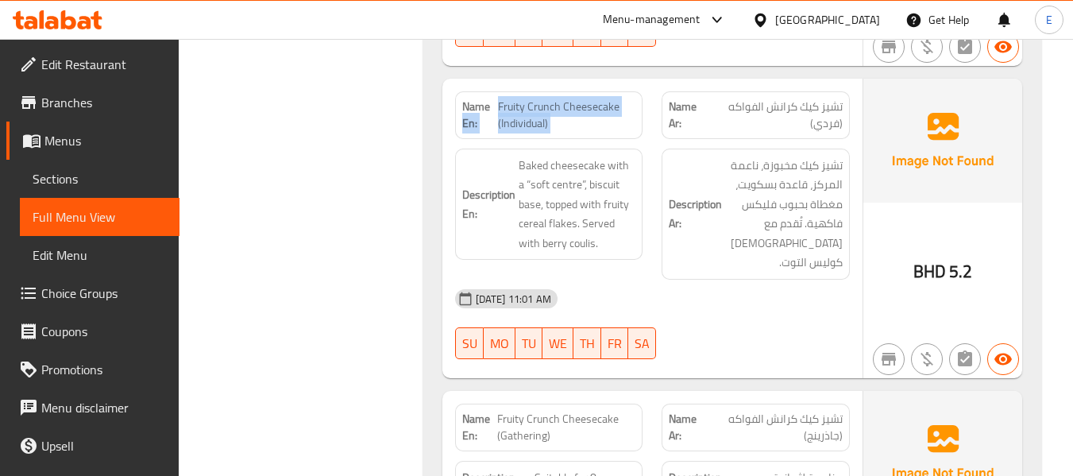
drag, startPoint x: 495, startPoint y: 101, endPoint x: 666, endPoint y: 101, distance: 170.8
click at [666, 101] on div "Name En: Fruity Crunch Cheesecake (Individual) Name Ar: تشيز كيك كرانش الفواكه …" at bounding box center [653, 115] width 414 height 67
click at [784, 280] on div "30-09-2025 11:01 AM" at bounding box center [653, 299] width 414 height 38
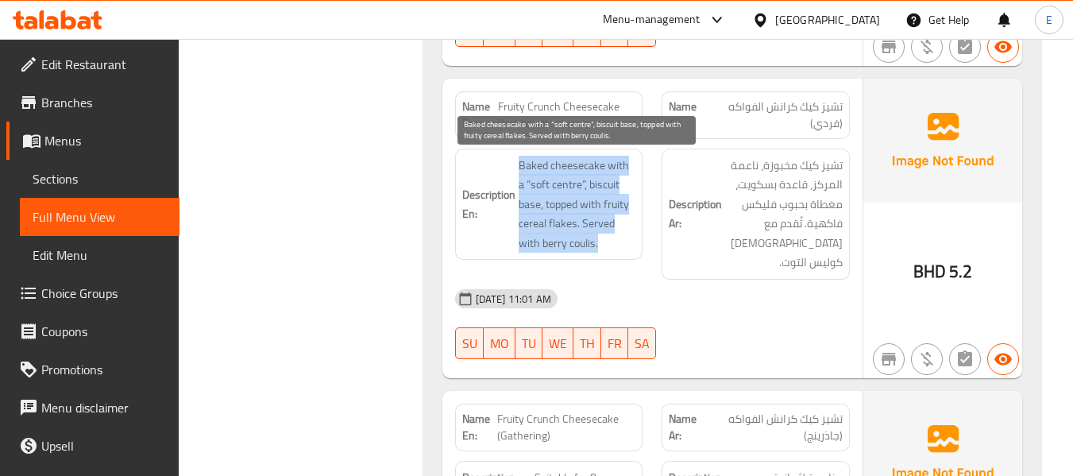
drag, startPoint x: 510, startPoint y: 157, endPoint x: 632, endPoint y: 246, distance: 151.3
click at [632, 246] on h6 "Description En: Baked cheesecake with a “soft centre”, biscuit base, topped wit…" at bounding box center [549, 205] width 174 height 98
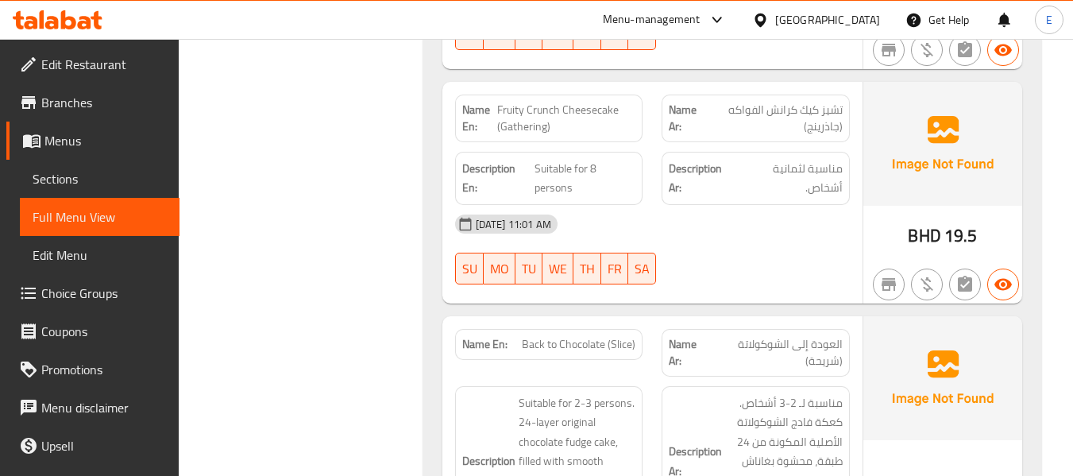
scroll to position [2484, 0]
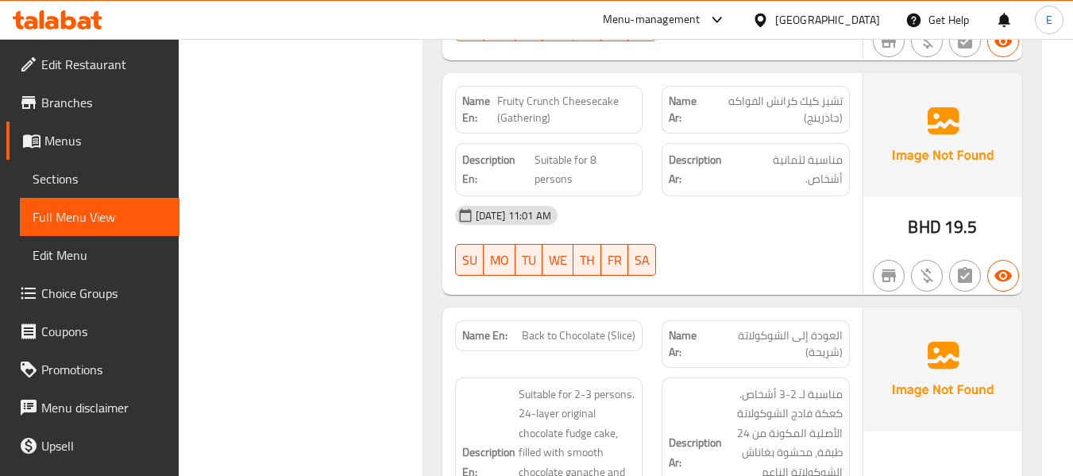
click at [914, 211] on span "BHD" at bounding box center [924, 226] width 33 height 31
click at [579, 93] on span "Fruity Crunch Cheesecake (Gathering)" at bounding box center [566, 109] width 138 height 33
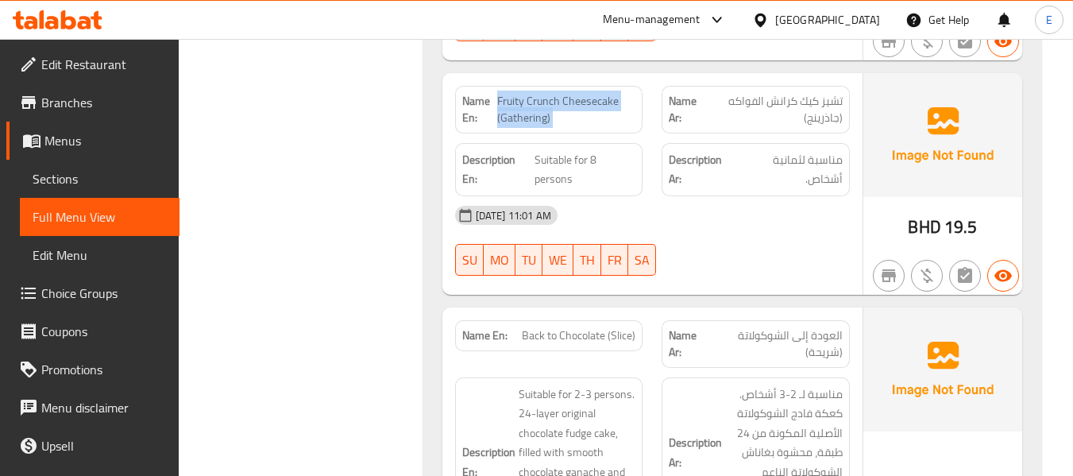
click at [579, 93] on span "Fruity Crunch Cheesecake (Gathering)" at bounding box center [566, 109] width 138 height 33
click at [840, 93] on span "تشيز كيك كرانش الفواكه (جاذرينج)" at bounding box center [775, 109] width 136 height 33
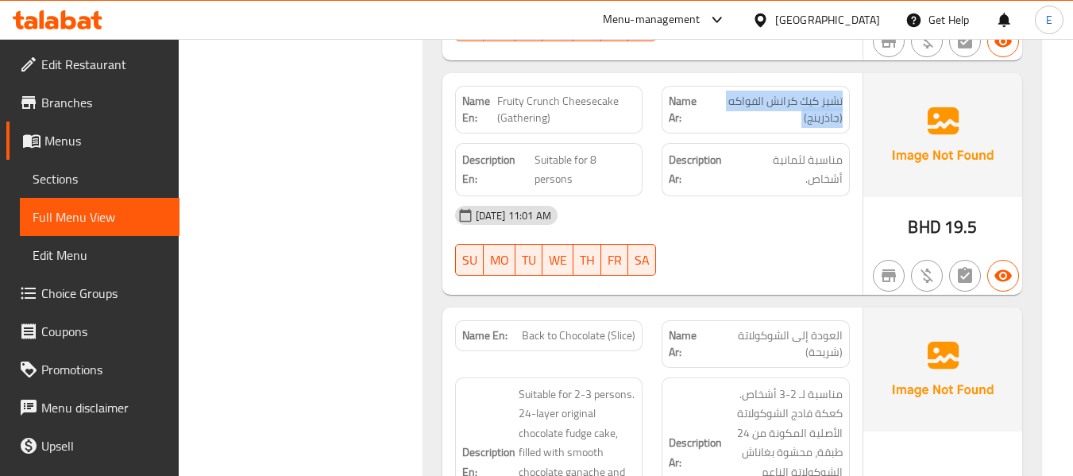
click at [840, 93] on span "تشيز كيك كرانش الفواكه (جاذرينج)" at bounding box center [775, 109] width 136 height 33
click at [841, 150] on span "مناسبة لثمانية أشخاص." at bounding box center [790, 169] width 105 height 39
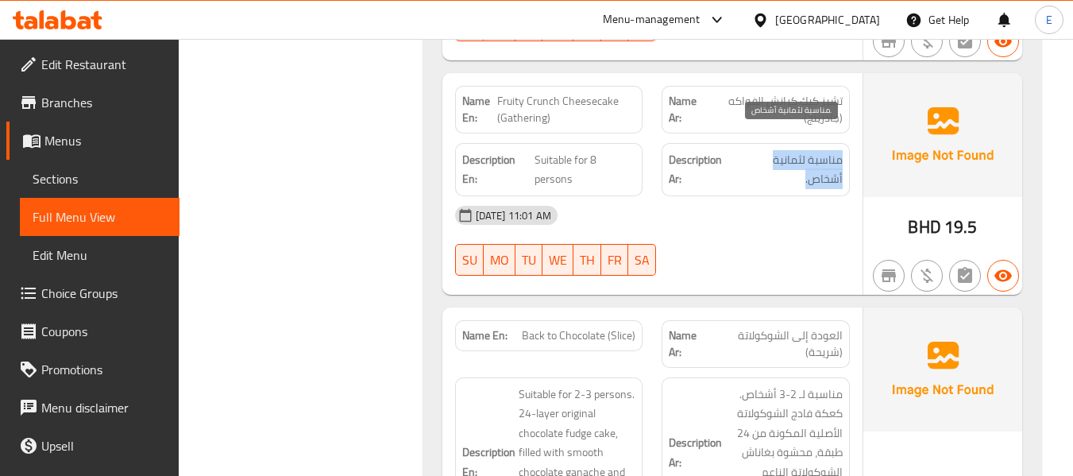
click at [841, 150] on span "مناسبة لثمانية أشخاص." at bounding box center [790, 169] width 105 height 39
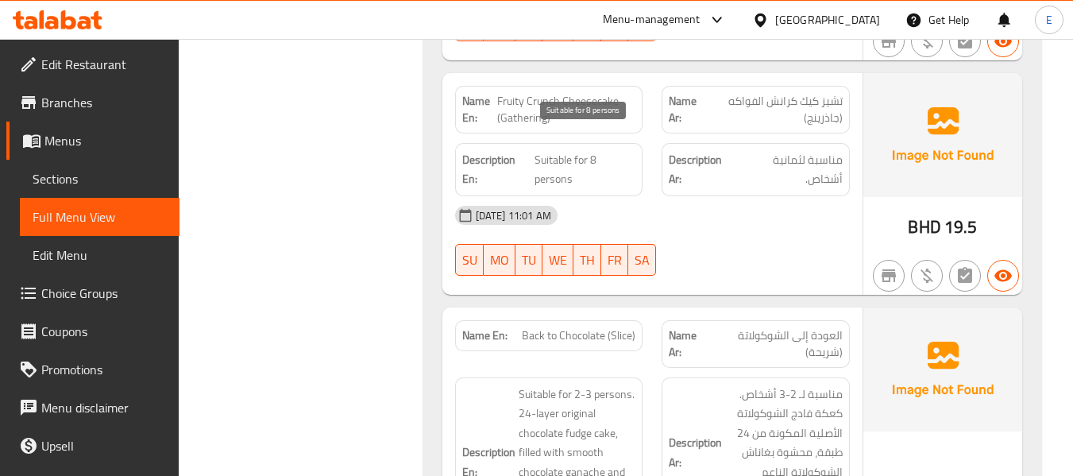
click at [561, 150] on span "Suitable for 8 persons" at bounding box center [585, 169] width 101 height 39
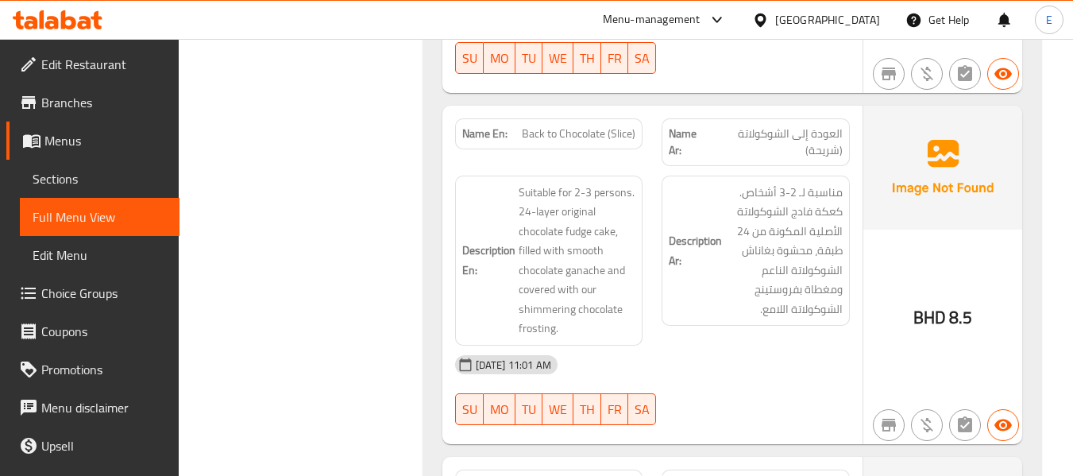
scroll to position [2722, 0]
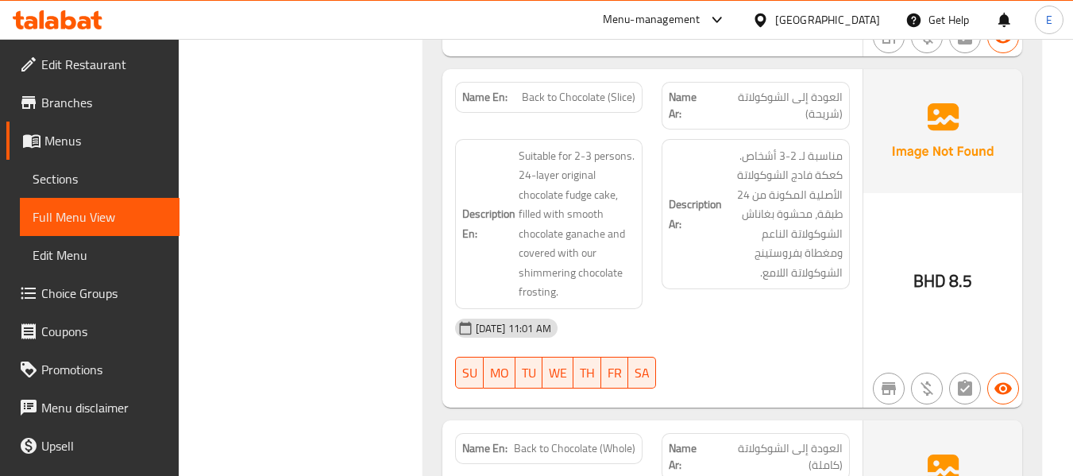
click at [946, 273] on div "BHD 8.5" at bounding box center [944, 281] width 60 height 24
click at [608, 93] on div "Name En: Back to Chocolate (Slice)" at bounding box center [549, 97] width 188 height 31
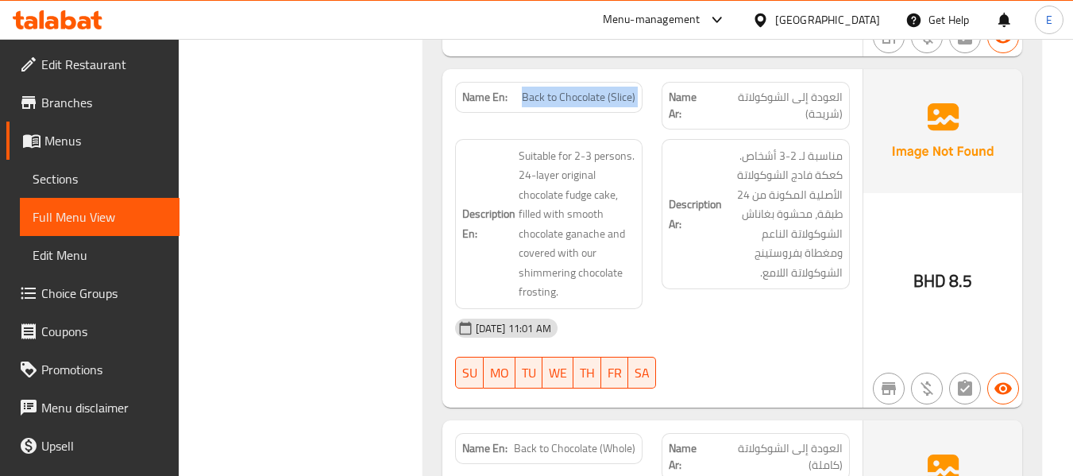
click at [608, 93] on div "Name En: Back to Chocolate (Slice)" at bounding box center [549, 97] width 188 height 31
click at [771, 93] on span "العودة إلى الشوكولاتة (شريحة)" at bounding box center [776, 105] width 134 height 33
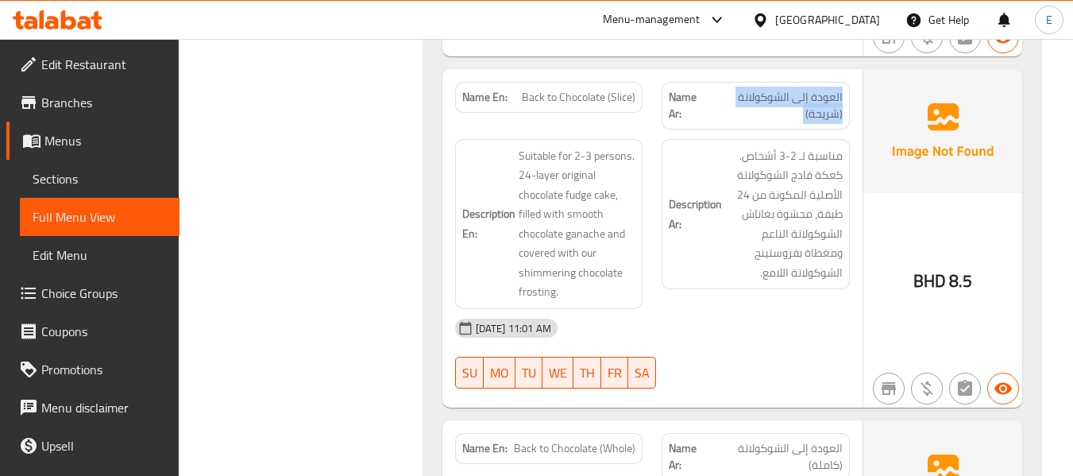
click at [771, 93] on span "العودة إلى الشوكولاتة (شريحة)" at bounding box center [776, 105] width 134 height 33
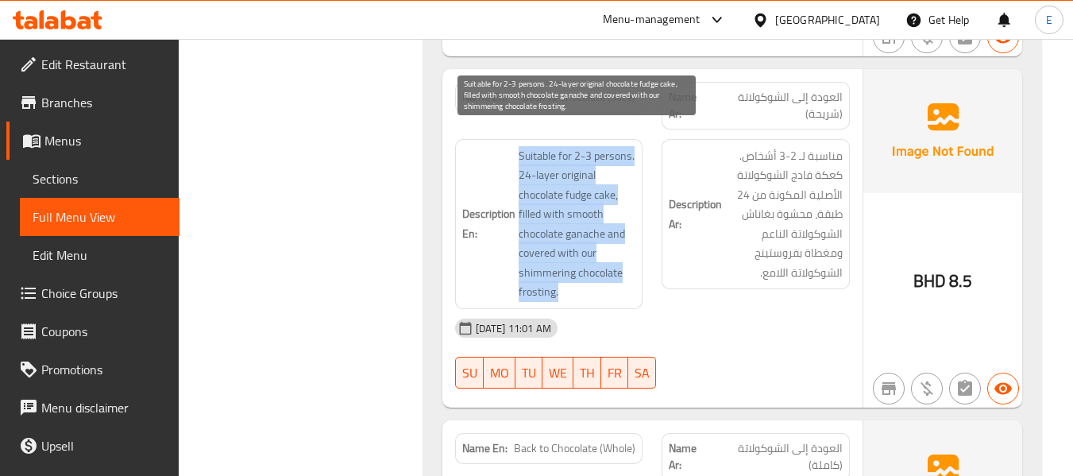
drag, startPoint x: 517, startPoint y: 135, endPoint x: 622, endPoint y: 275, distance: 174.8
click at [622, 275] on h6 "Description En: Suitable for 2-3 persons. 24-layer original chocolate fudge cak…" at bounding box center [549, 224] width 174 height 156
click at [622, 275] on span "Suitable for 2-3 persons. 24-layer original chocolate fudge cake, filled with s…" at bounding box center [578, 224] width 118 height 156
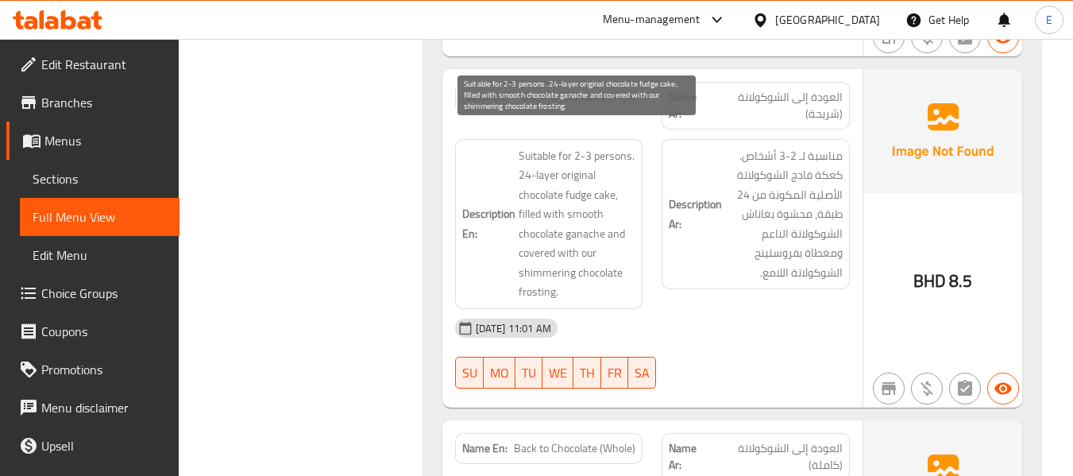
click at [622, 275] on span "Suitable for 2-3 persons. 24-layer original chocolate fudge cake, filled with s…" at bounding box center [578, 224] width 118 height 156
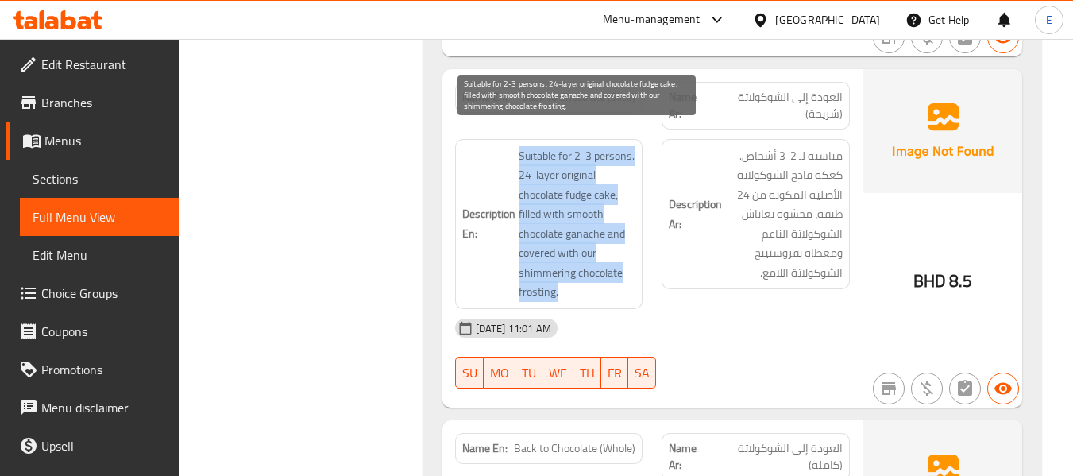
click at [622, 275] on span "Suitable for 2-3 persons. 24-layer original chocolate fudge cake, filled with s…" at bounding box center [578, 224] width 118 height 156
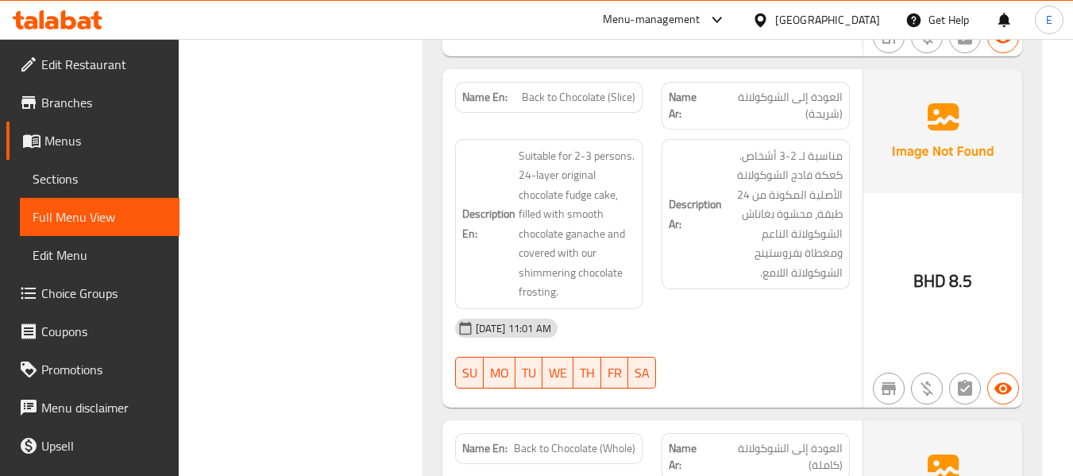
click at [787, 288] on div "Description Ar: مناسبة لـ 2-3 أشخاص. كعكة فادج الشوكولاتة الأصلية المكونة من 24…" at bounding box center [755, 224] width 207 height 189
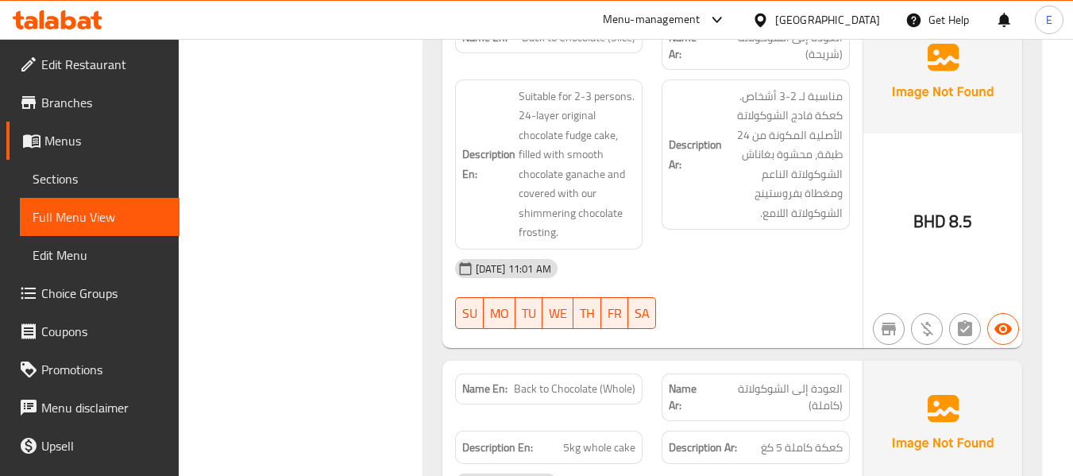
scroll to position [2961, 0]
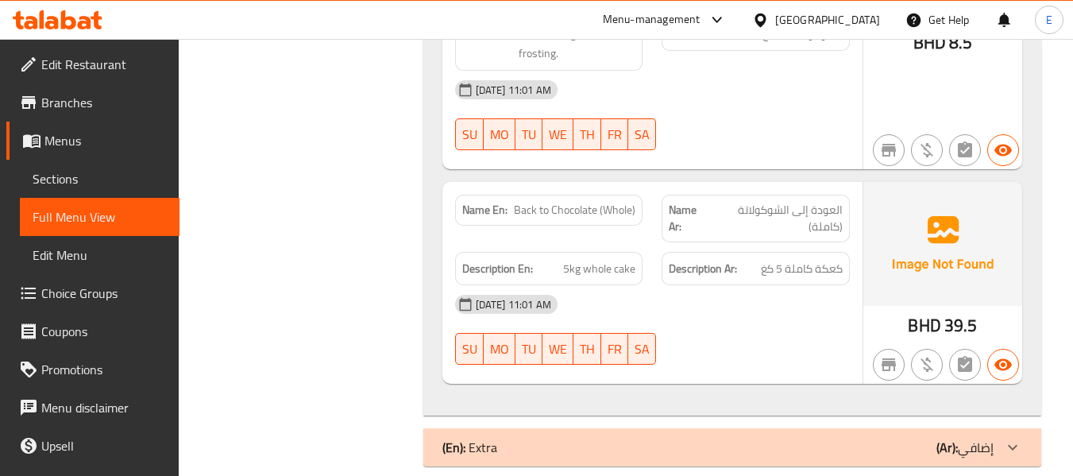
click at [910, 310] on span "BHD" at bounding box center [924, 325] width 33 height 31
click at [911, 310] on span "BHD" at bounding box center [924, 325] width 33 height 31
click at [794, 202] on span "العودة إلى الشوكولاتة (كاملة)" at bounding box center [776, 218] width 133 height 33
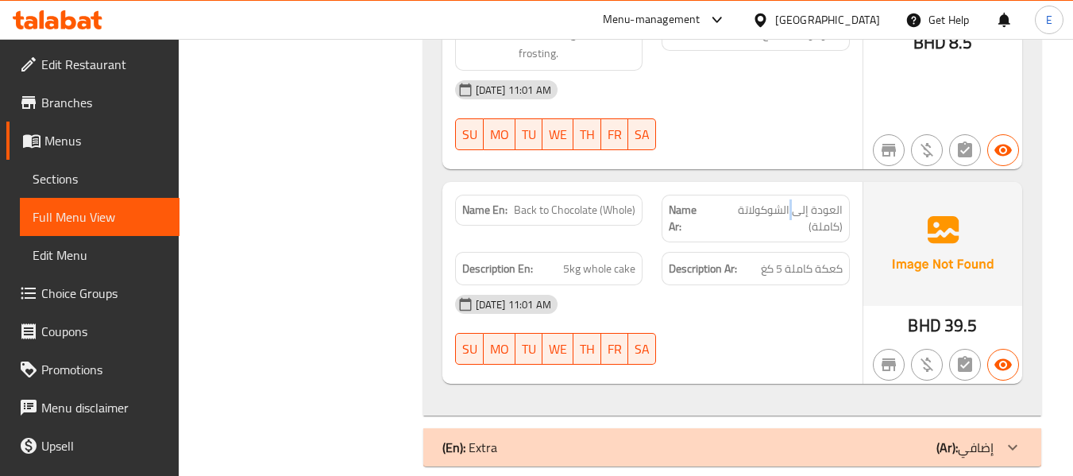
click at [794, 202] on span "العودة إلى الشوكولاتة (كاملة)" at bounding box center [776, 218] width 133 height 33
click at [795, 252] on div "Description Ar: كعكة كاملة 5 كغ" at bounding box center [756, 269] width 188 height 34
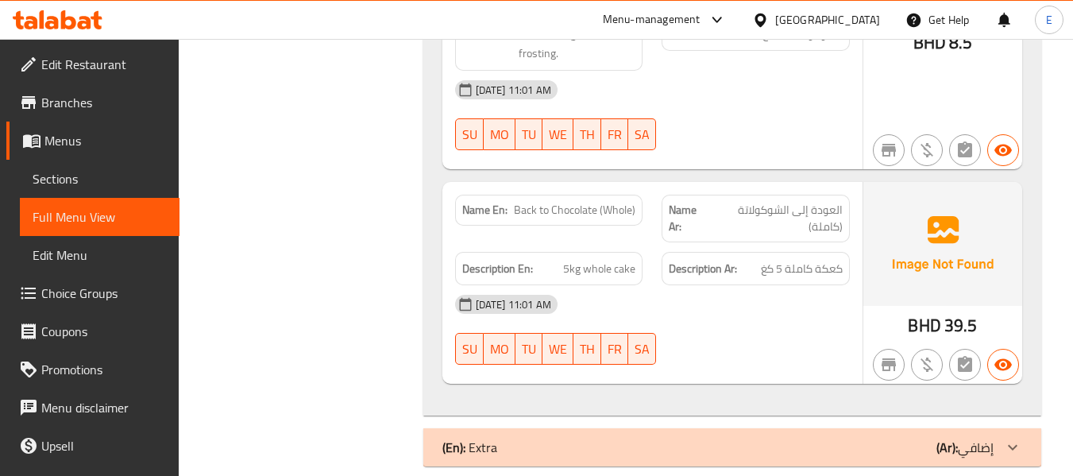
click at [664, 252] on div "Description Ar: كعكة كاملة 5 كغ" at bounding box center [756, 269] width 188 height 34
click at [630, 259] on span "5kg whole cake" at bounding box center [599, 269] width 72 height 20
click at [629, 259] on span "5kg whole cake" at bounding box center [599, 269] width 72 height 20
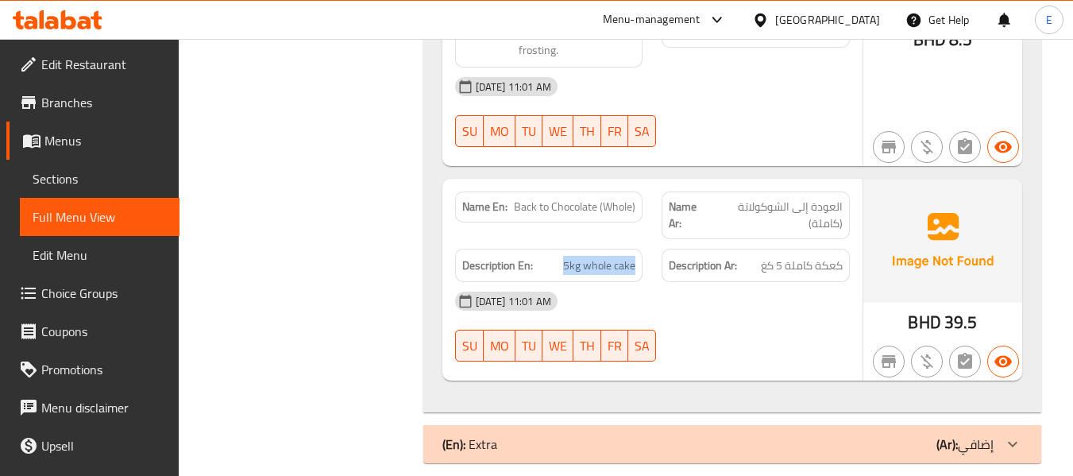
click at [817, 435] on div "(En): Extra (Ar): إضافي" at bounding box center [718, 444] width 551 height 19
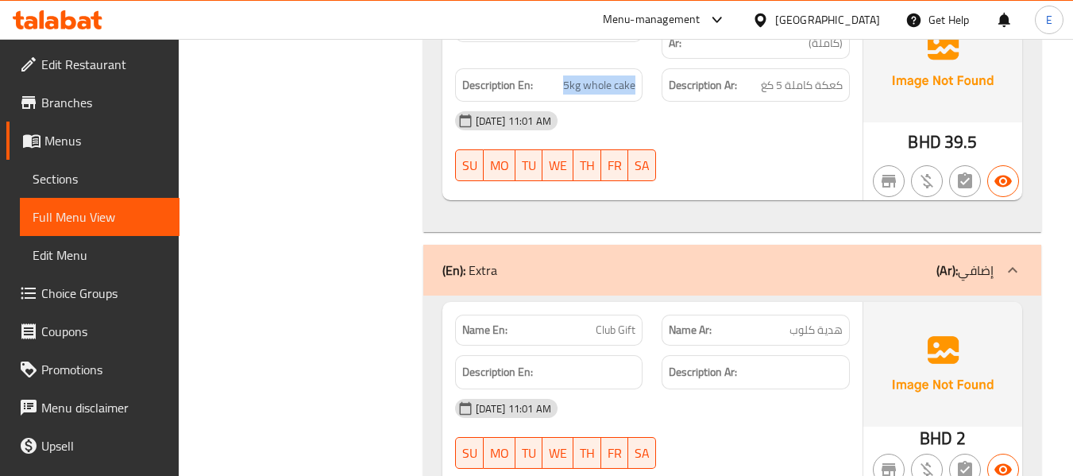
scroll to position [3201, 0]
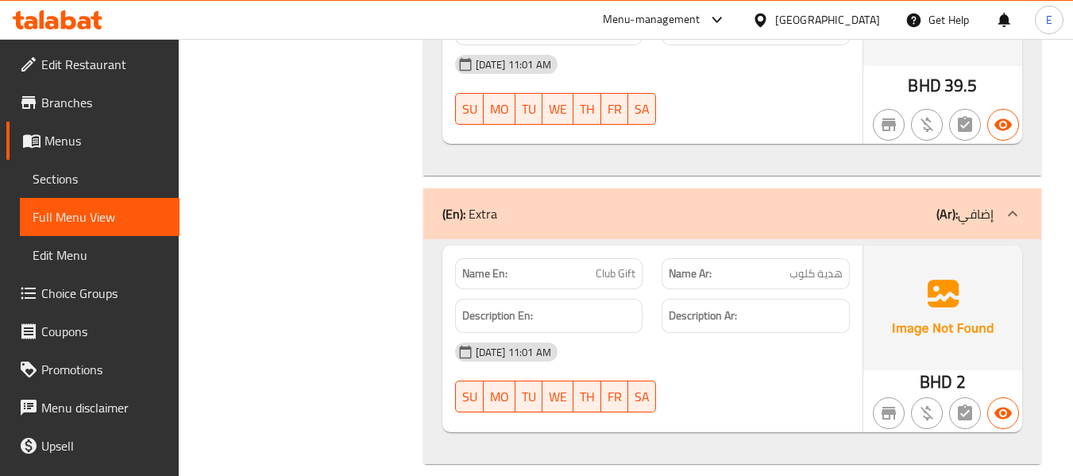
click at [814, 265] on span "هدية كلوب" at bounding box center [816, 273] width 53 height 17
click at [594, 289] on div "Description En:" at bounding box center [549, 315] width 207 height 53
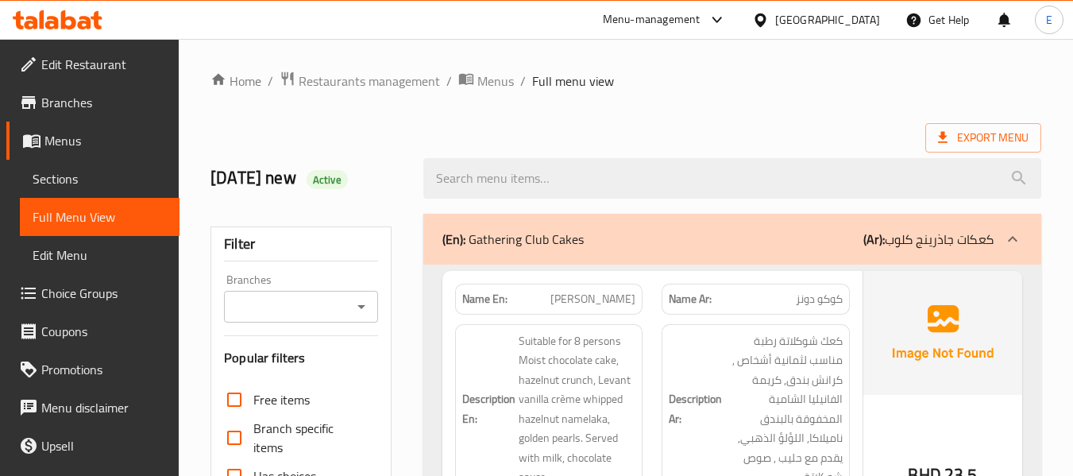
click at [33, 143] on icon at bounding box center [31, 140] width 19 height 19
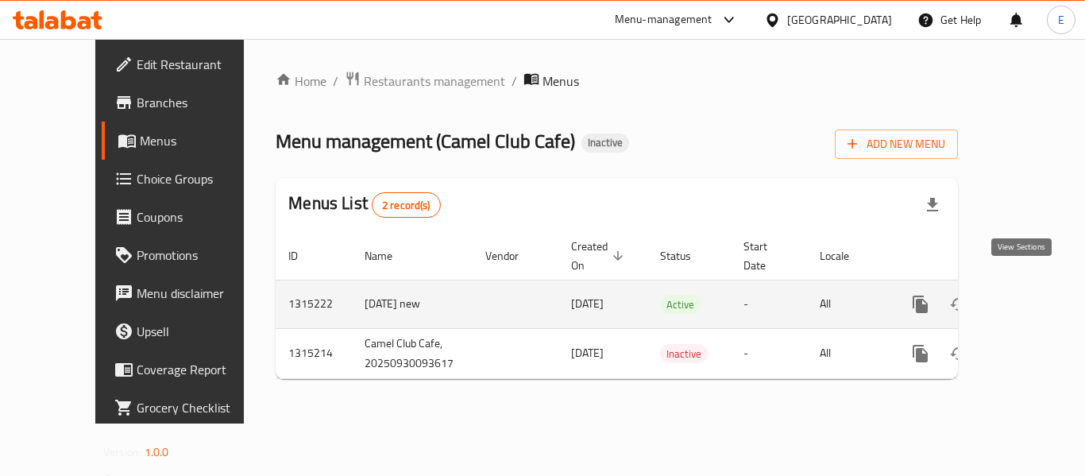
click at [1028, 297] on icon "enhanced table" at bounding box center [1035, 304] width 14 height 14
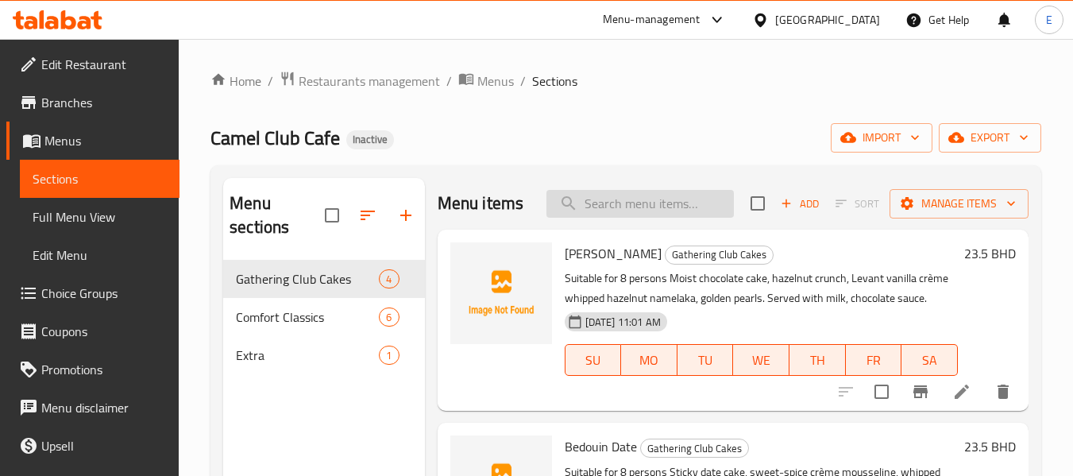
click at [678, 217] on input "search" at bounding box center [641, 204] width 188 height 28
paste input "Bedouin Date"
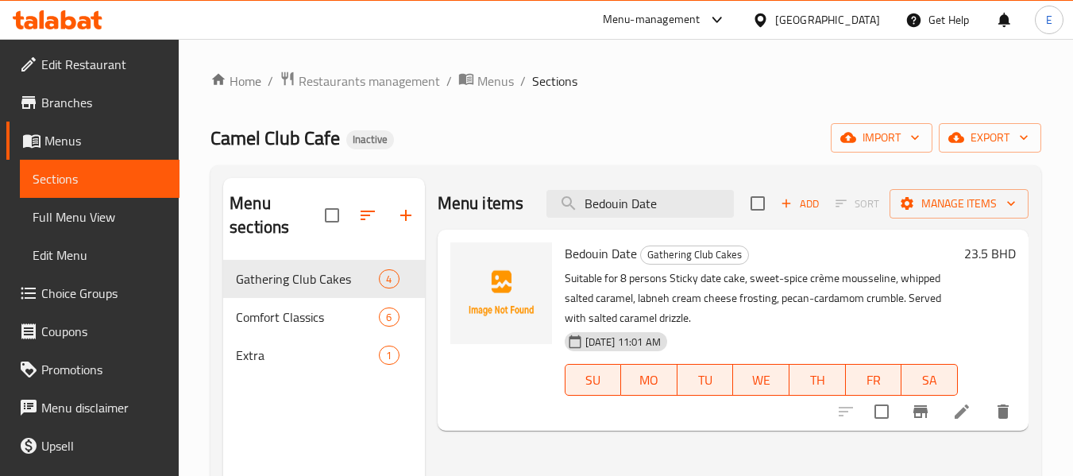
type input "Bedouin Date"
click at [962, 409] on icon at bounding box center [962, 411] width 14 height 14
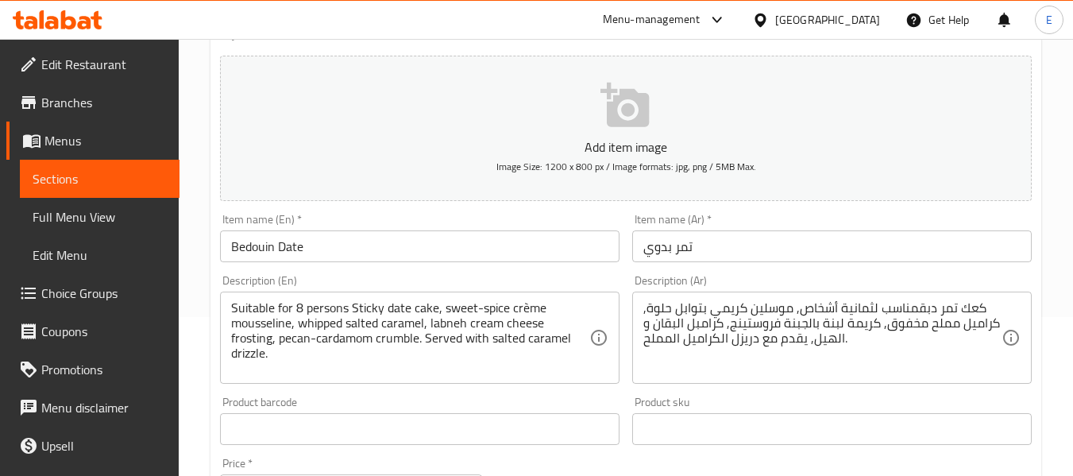
scroll to position [238, 0]
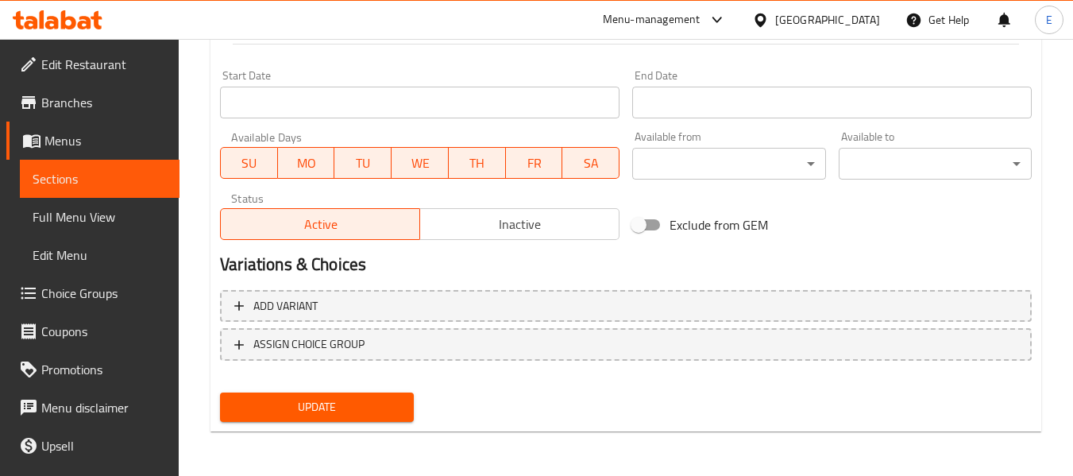
type textarea "كعك تمر دبق مناسب لثمانية أشخاص, موسلين كريمي بتوابل حلوة, كراميل مملح مخفوق, ك…"
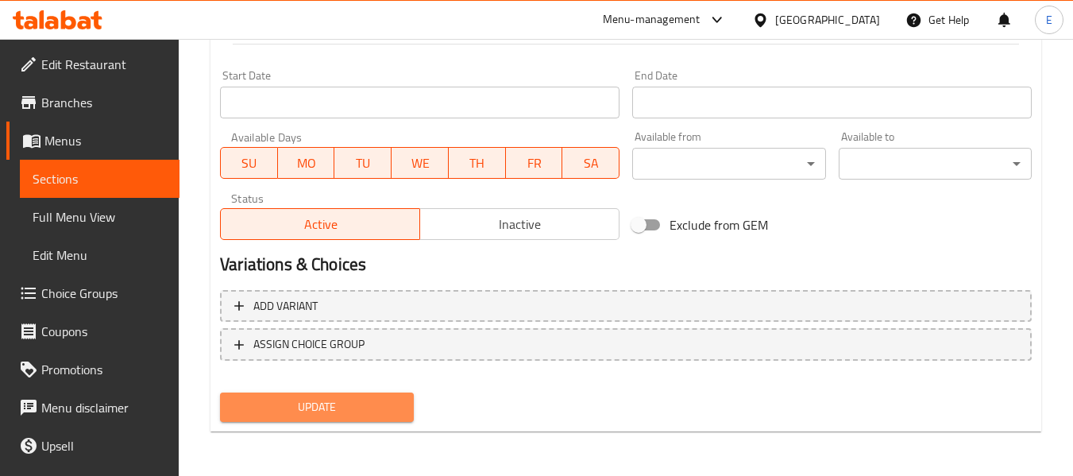
click at [370, 412] on span "Update" at bounding box center [317, 407] width 168 height 20
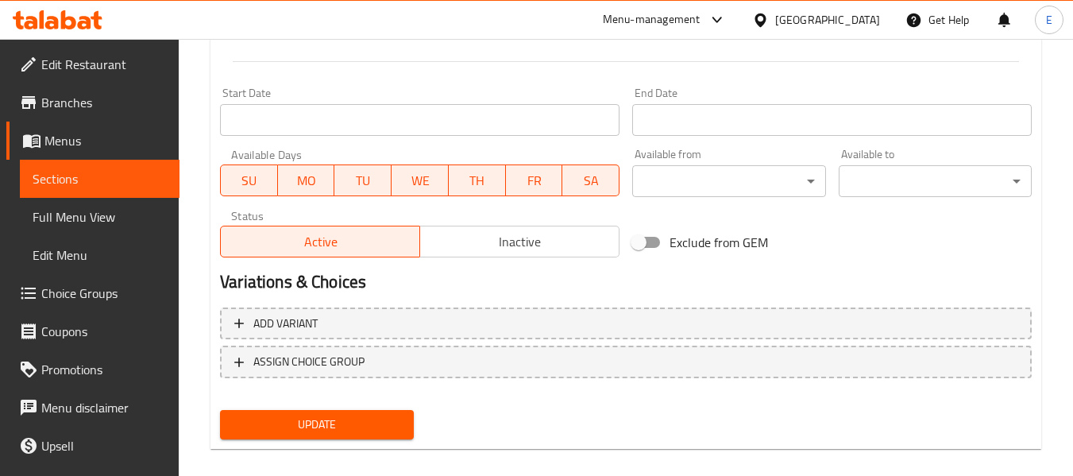
scroll to position [230, 0]
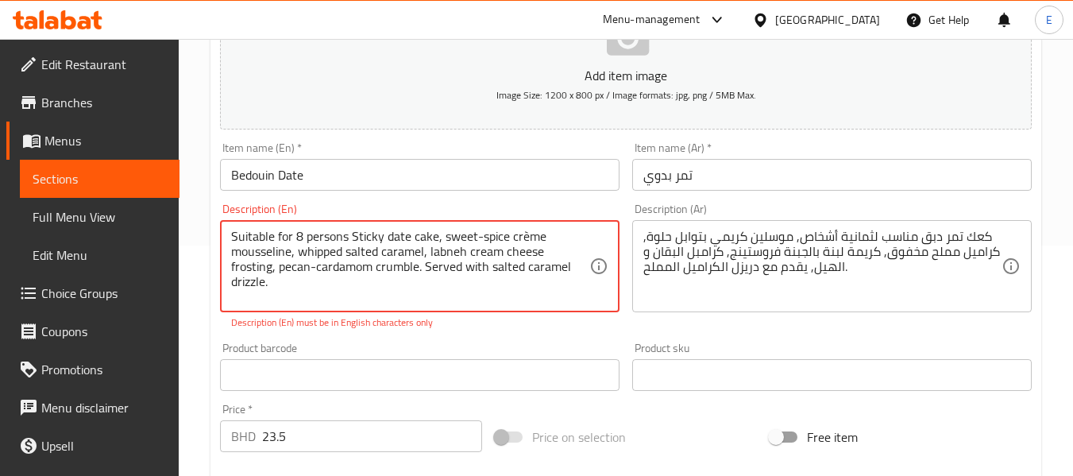
click at [314, 269] on textarea "Suitable for 8 persons Sticky date cake, sweet-spice crème mousseline, whipped …" at bounding box center [410, 266] width 358 height 75
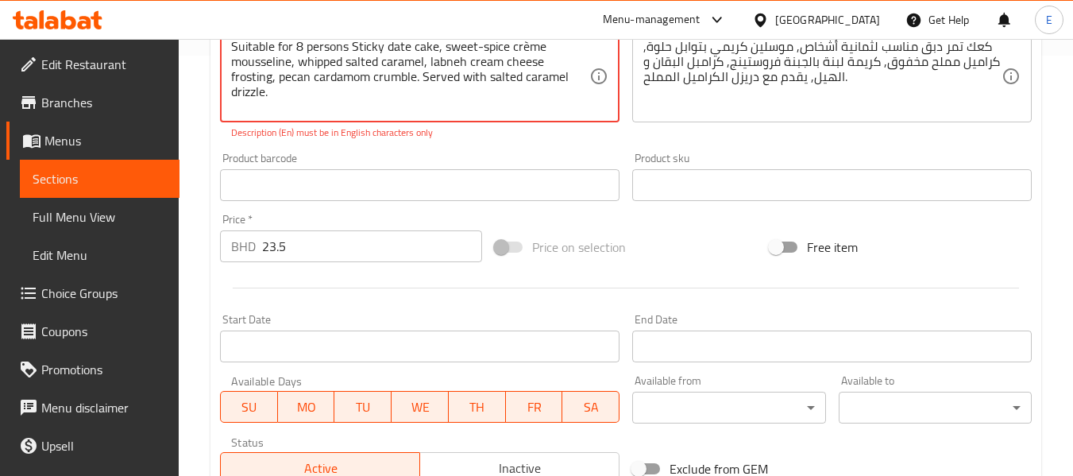
scroll to position [664, 0]
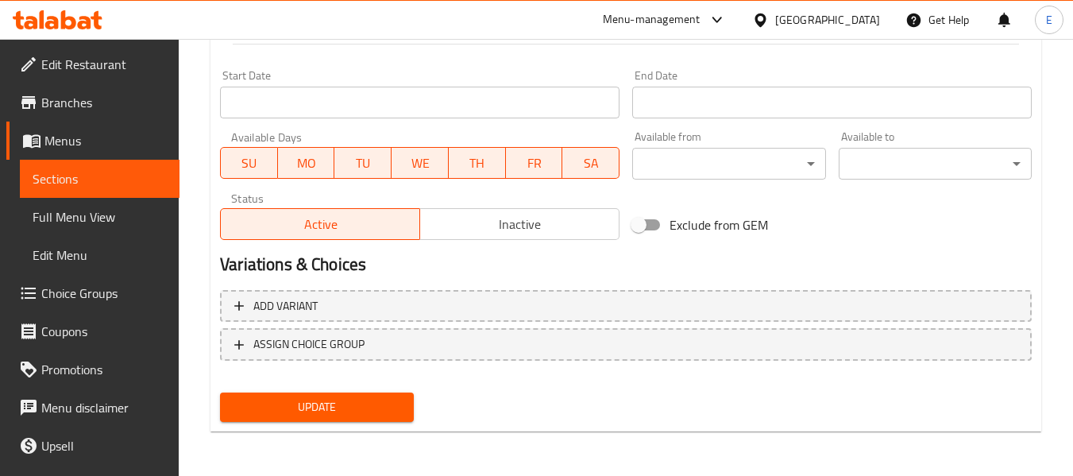
click at [372, 420] on button "Update" at bounding box center [316, 407] width 193 height 29
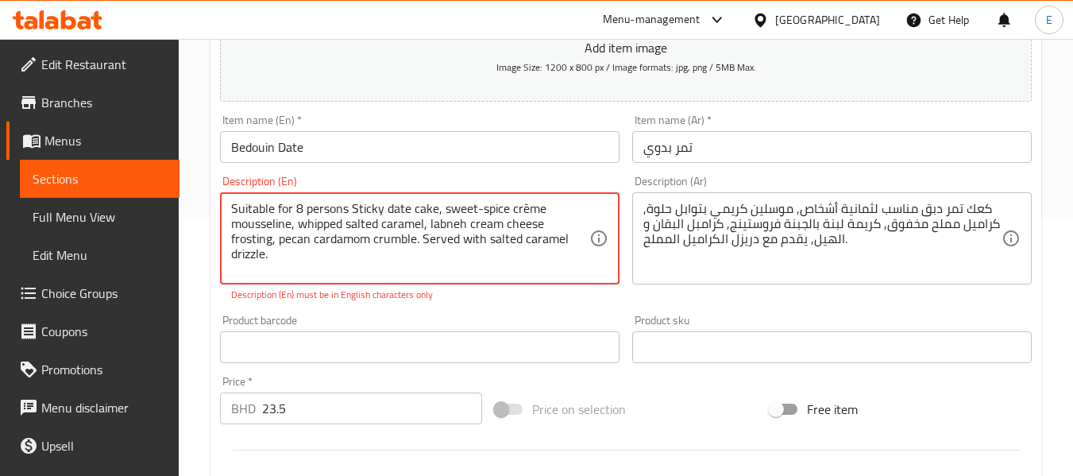
click at [527, 214] on textarea "Suitable for 8 persons Sticky date cake, sweet-spice crème mousseline, whipped …" at bounding box center [410, 238] width 358 height 75
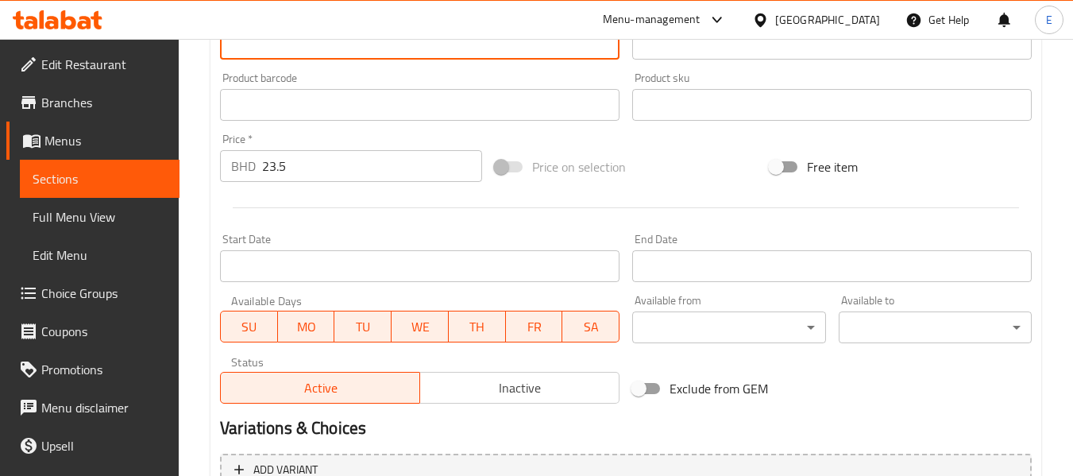
scroll to position [647, 0]
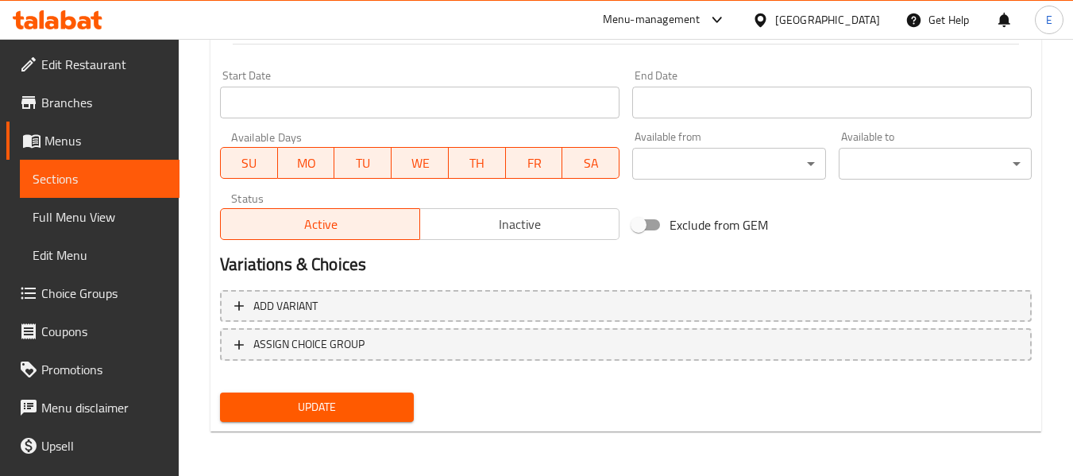
type textarea "Suitable for 8 persons Sticky date cake, sweet-spice creme mousseline, whipped …"
click at [336, 400] on span "Update" at bounding box center [317, 407] width 168 height 20
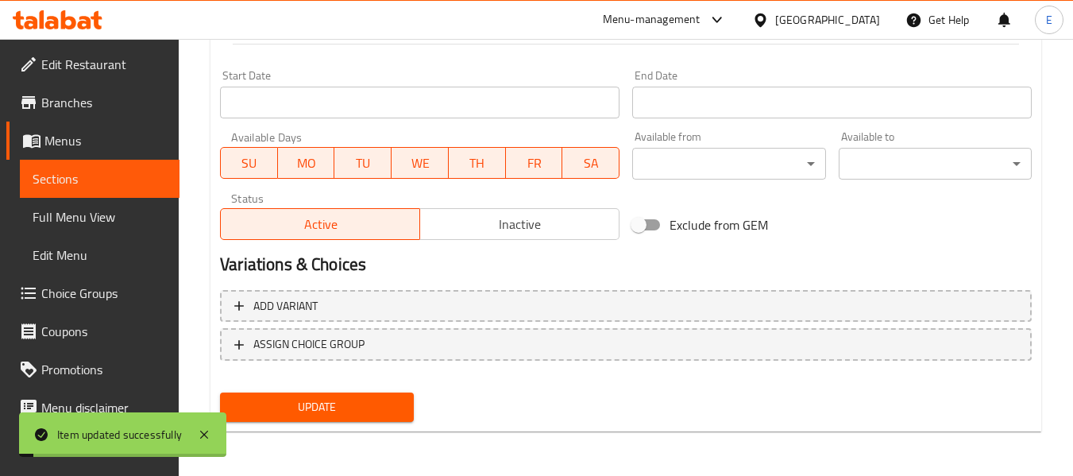
click at [336, 400] on span "Update" at bounding box center [317, 407] width 168 height 20
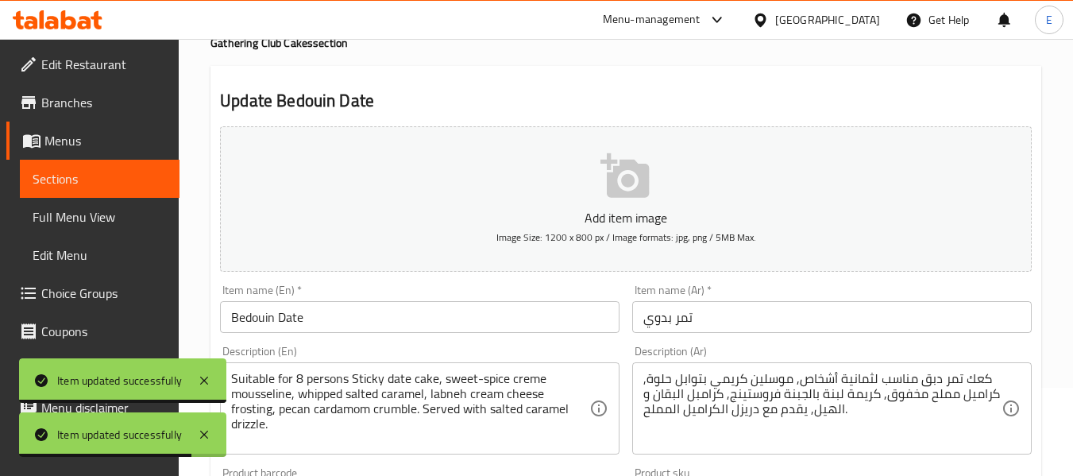
scroll to position [11, 0]
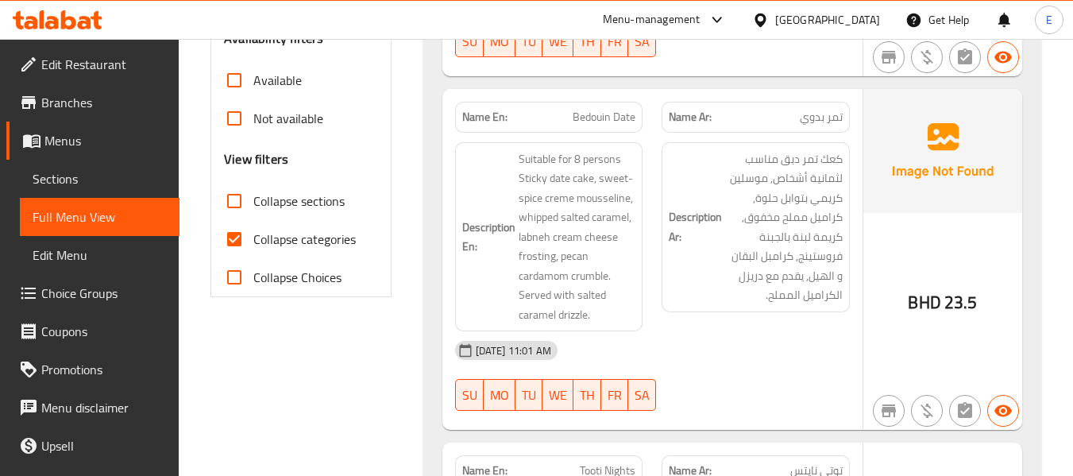
scroll to position [556, 0]
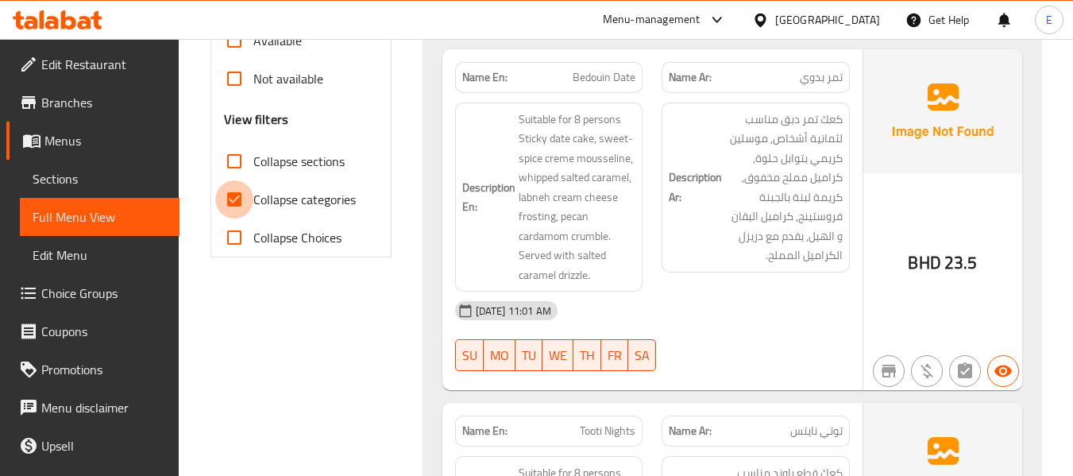
click at [237, 196] on input "Collapse categories" at bounding box center [234, 199] width 38 height 38
checkbox input "false"
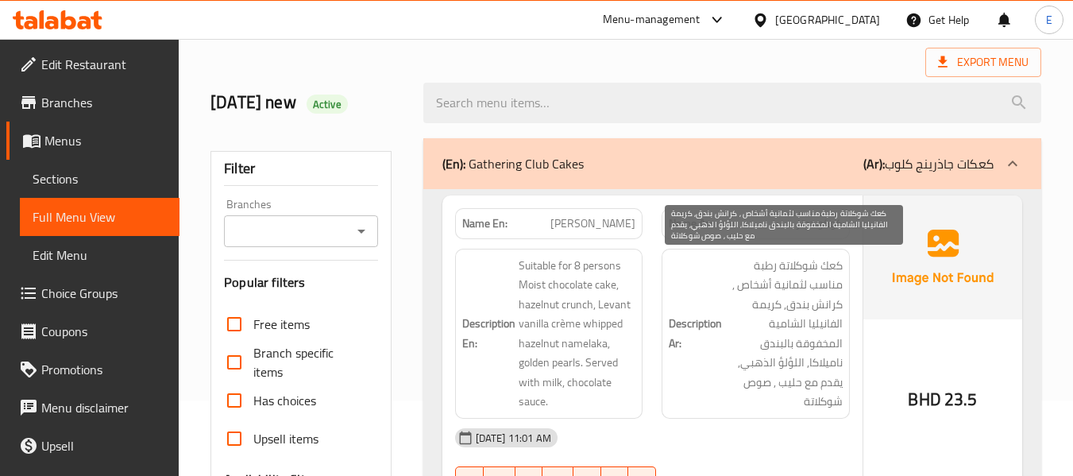
scroll to position [0, 0]
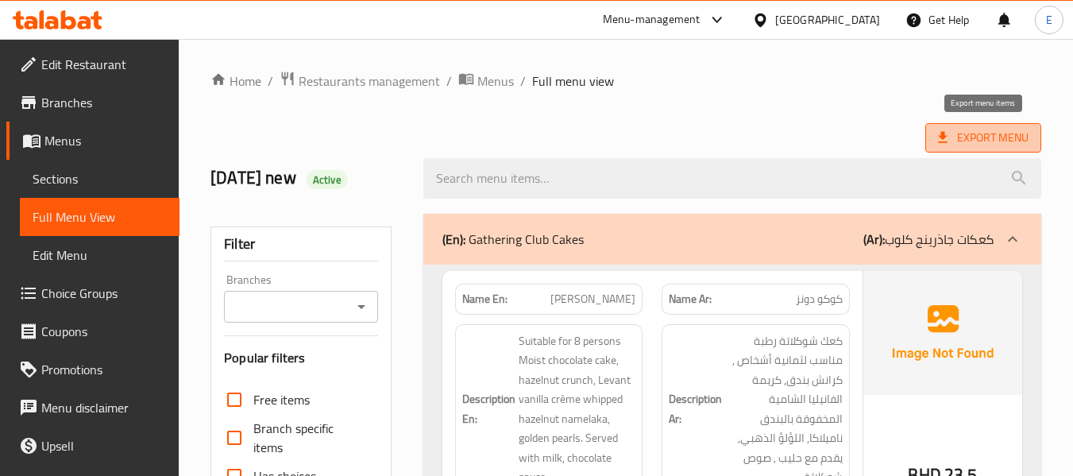
click at [965, 149] on span "Export Menu" at bounding box center [984, 137] width 116 height 29
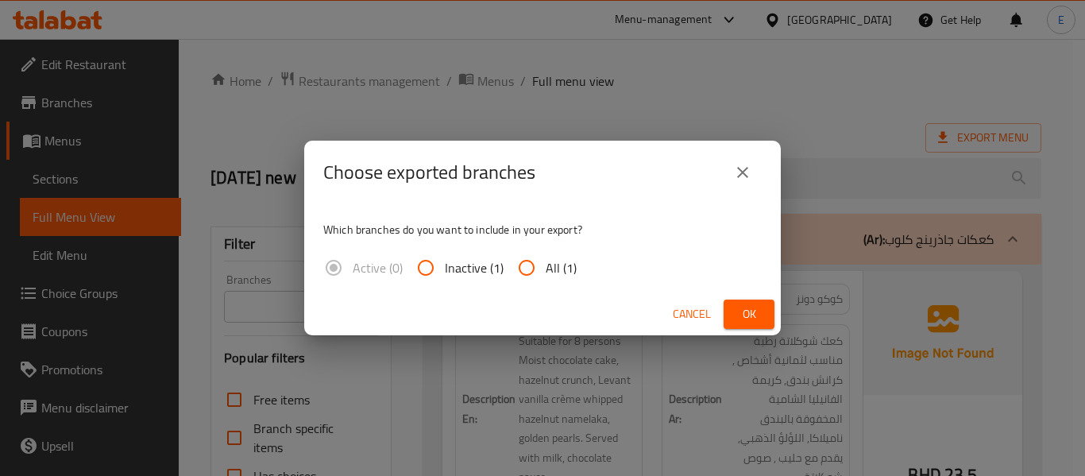
click at [548, 266] on span "All (1)" at bounding box center [561, 267] width 31 height 19
click at [546, 266] on input "All (1)" at bounding box center [527, 268] width 38 height 38
radio input "true"
click at [737, 307] on span "Ok" at bounding box center [749, 314] width 25 height 20
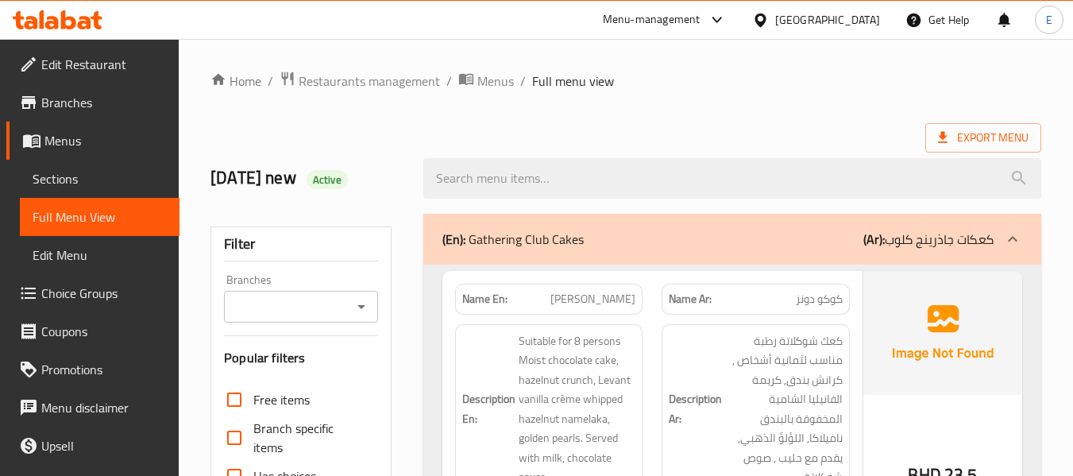
click at [985, 141] on span "Export Menu" at bounding box center [983, 138] width 91 height 20
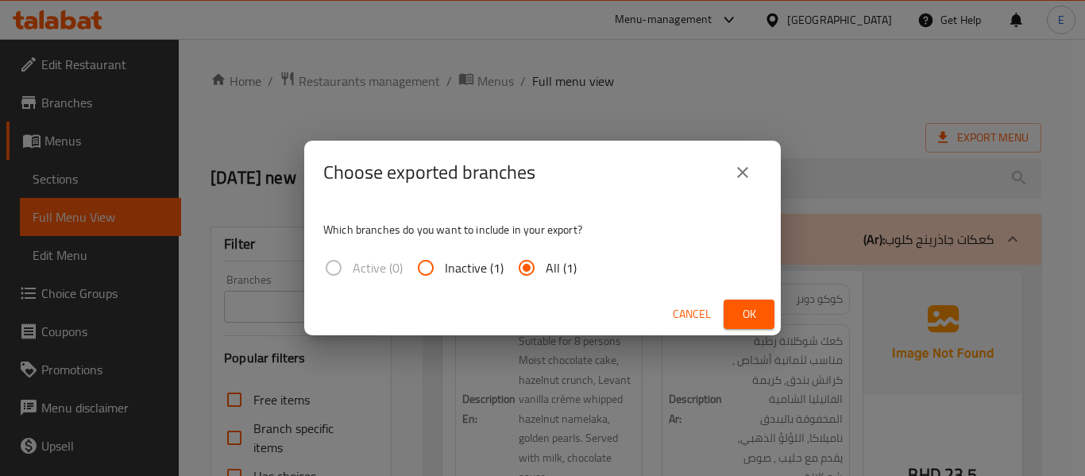
click at [756, 312] on span "Ok" at bounding box center [749, 314] width 25 height 20
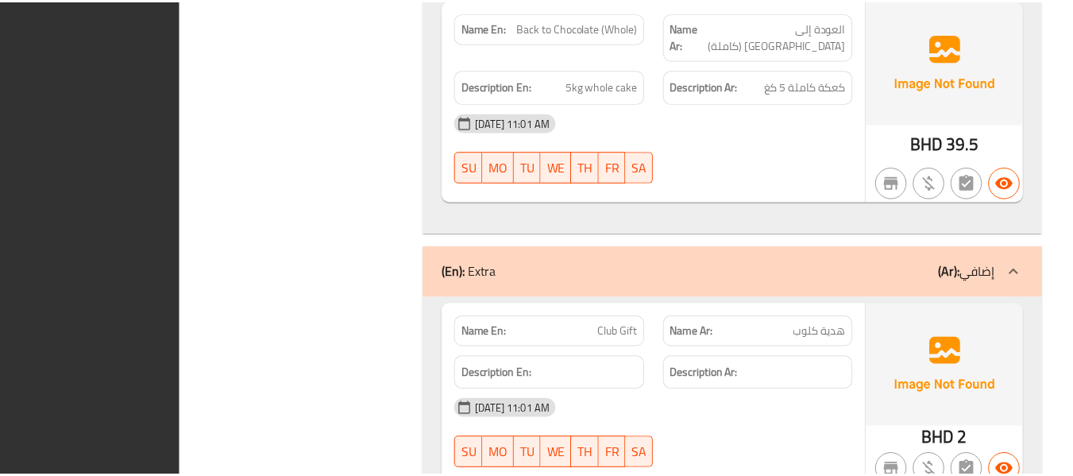
scroll to position [3201, 0]
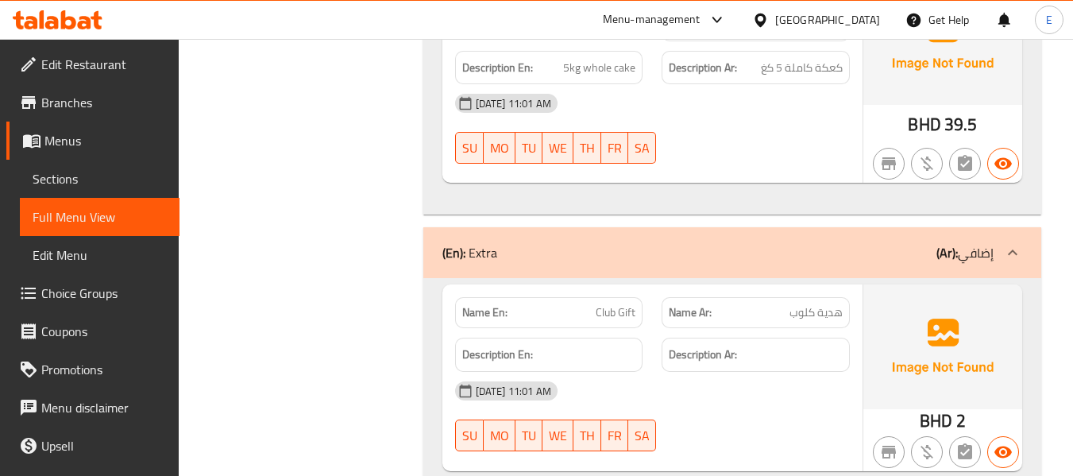
click at [857, 21] on div "[GEOGRAPHIC_DATA]" at bounding box center [828, 19] width 105 height 17
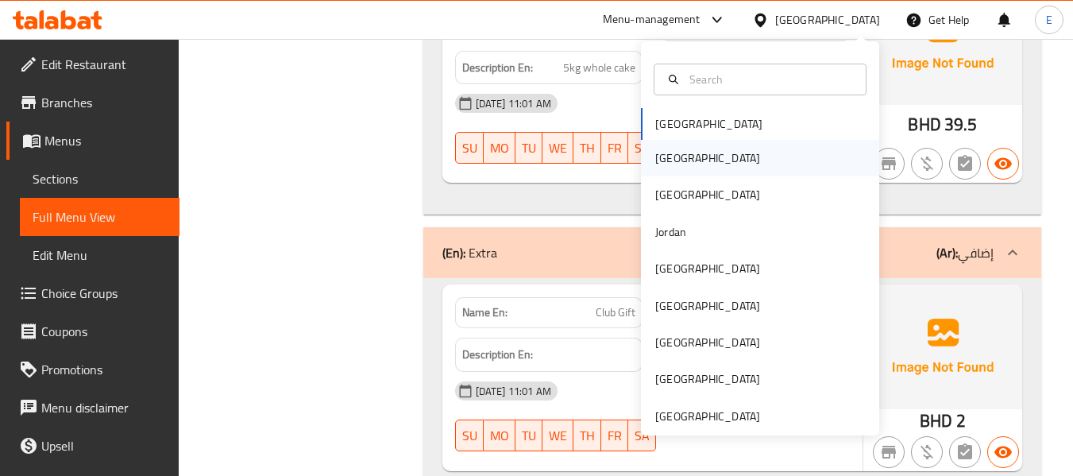
click at [706, 166] on div "[GEOGRAPHIC_DATA]" at bounding box center [760, 158] width 238 height 37
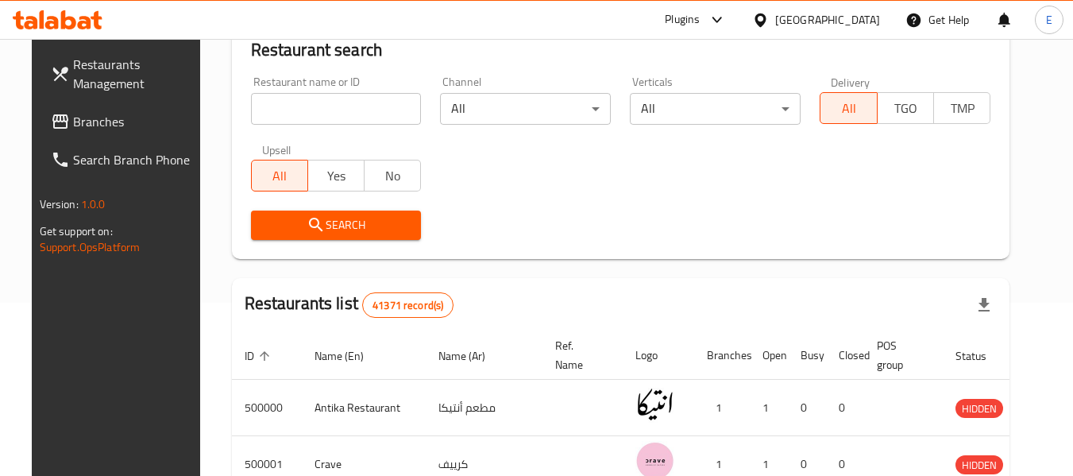
scroll to position [727, 0]
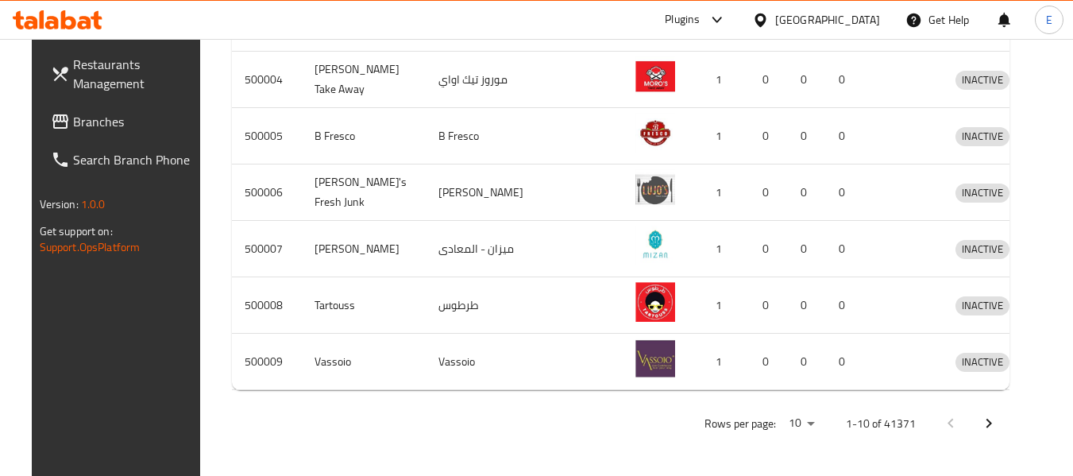
click at [73, 128] on span "Branches" at bounding box center [136, 121] width 126 height 19
